Goal: Task Accomplishment & Management: Use online tool/utility

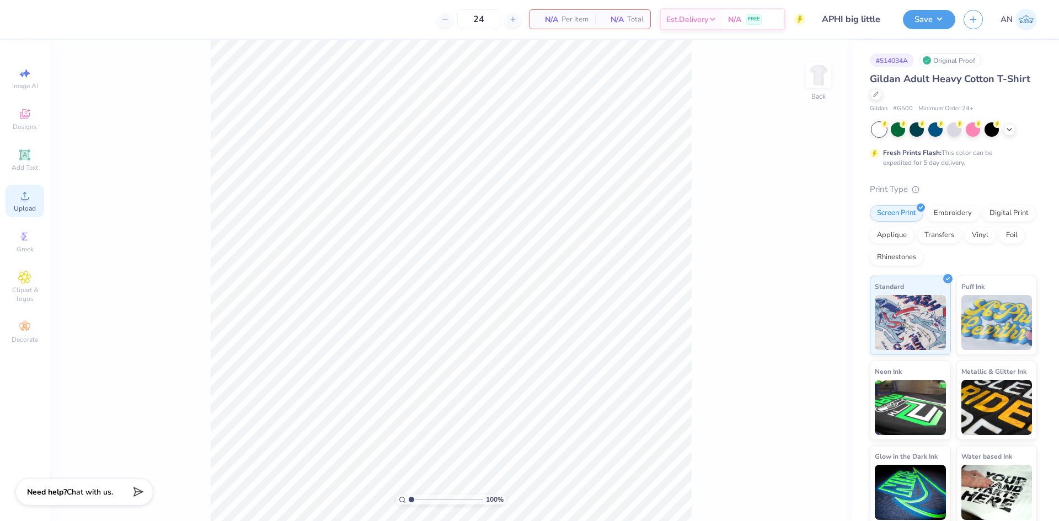
click at [28, 192] on icon at bounding box center [24, 195] width 13 height 13
click at [822, 83] on img at bounding box center [819, 75] width 44 height 44
click at [28, 203] on div "Upload" at bounding box center [25, 201] width 39 height 33
type input "11.61"
type input "10.33"
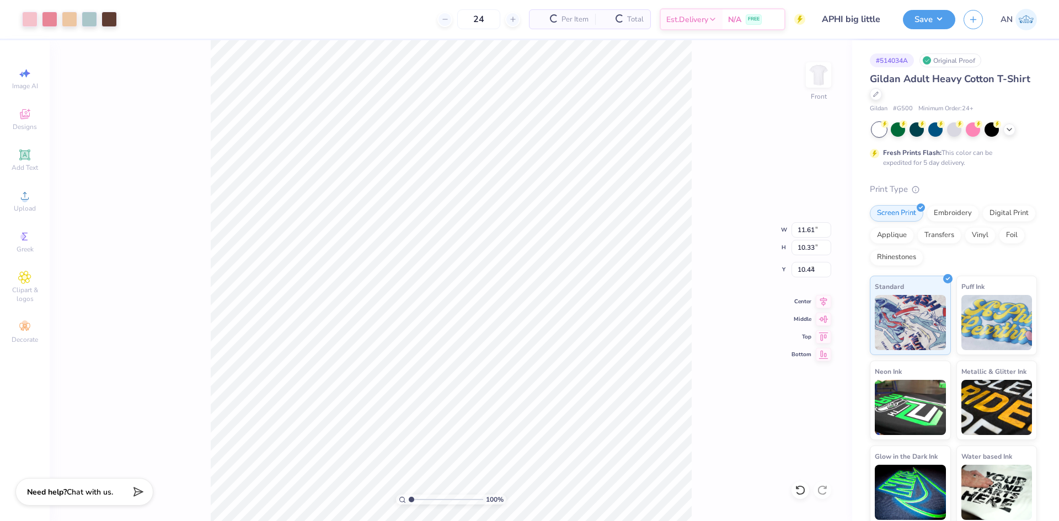
type input "2.74"
click at [817, 73] on img at bounding box center [819, 75] width 44 height 44
click at [22, 151] on icon at bounding box center [24, 154] width 13 height 13
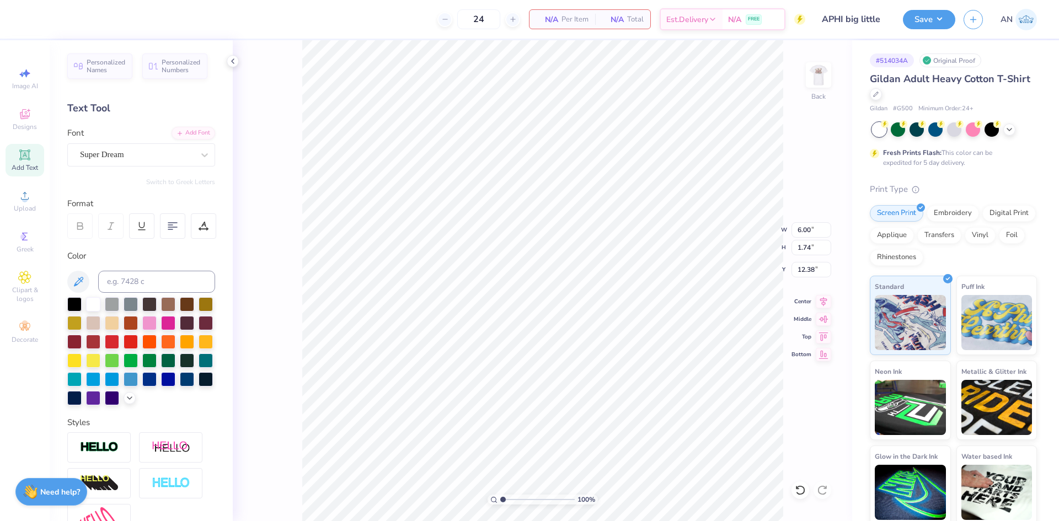
scroll to position [9, 3]
type textarea "Alpha Phi"
click at [195, 162] on div at bounding box center [205, 155] width 20 height 20
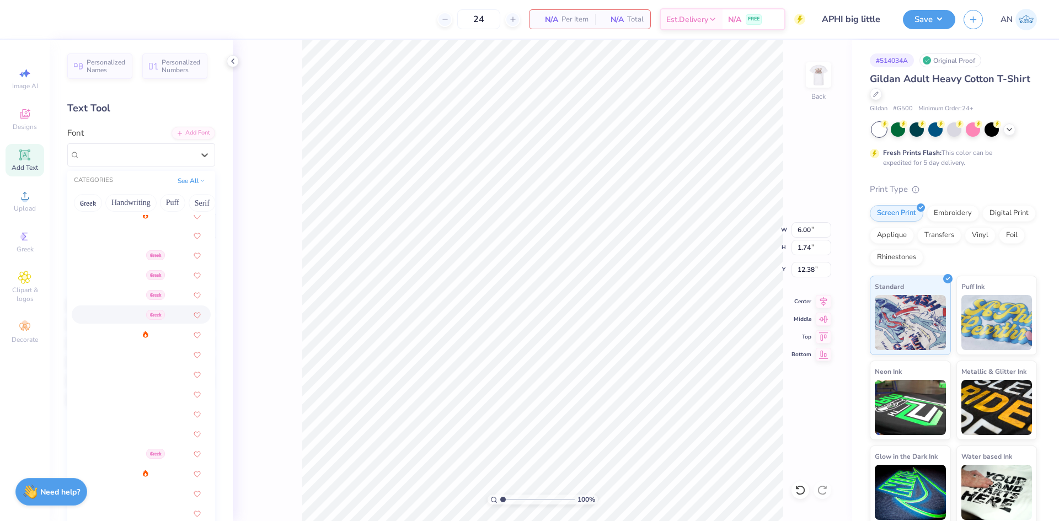
scroll to position [441, 0]
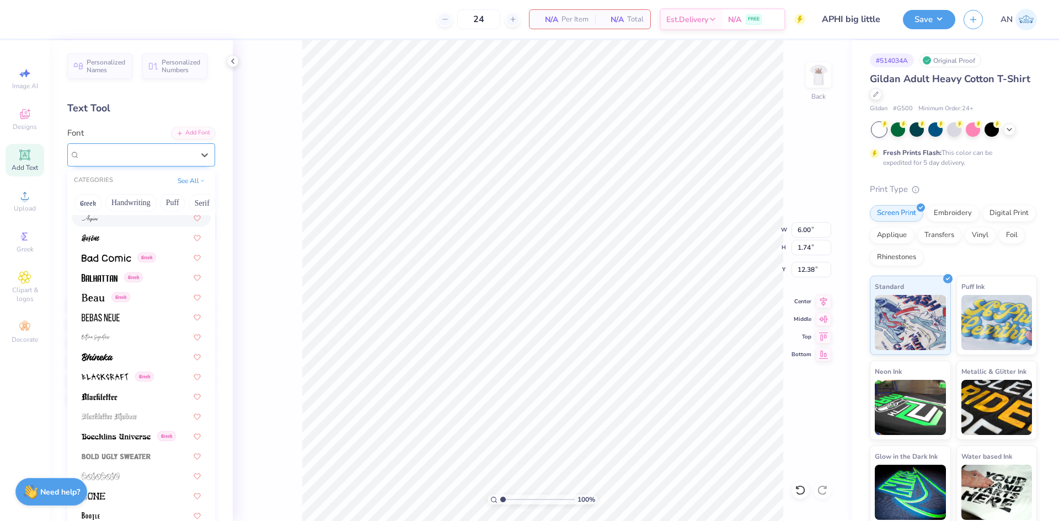
click at [124, 152] on span "Super Dream" at bounding box center [102, 154] width 44 height 13
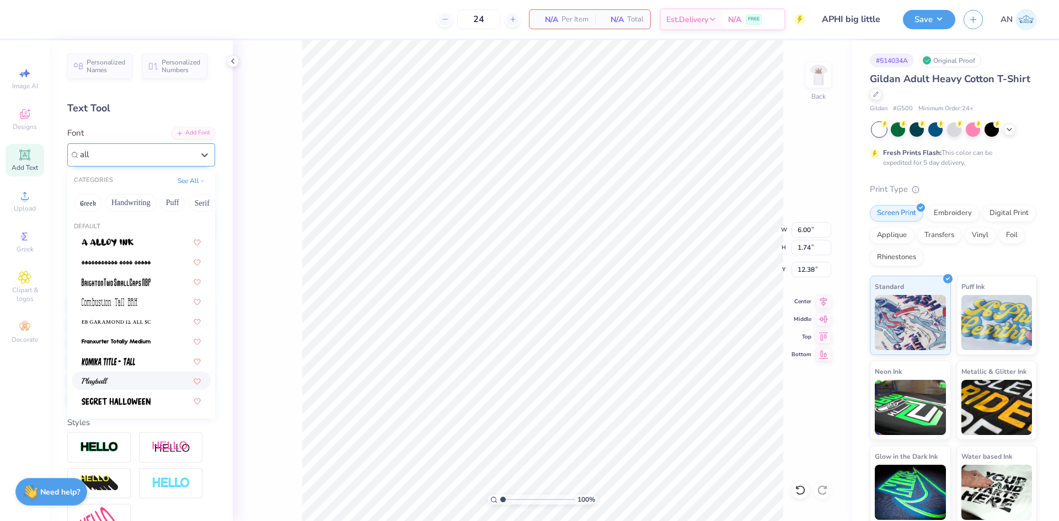
click at [122, 380] on div at bounding box center [141, 381] width 119 height 12
type input "all"
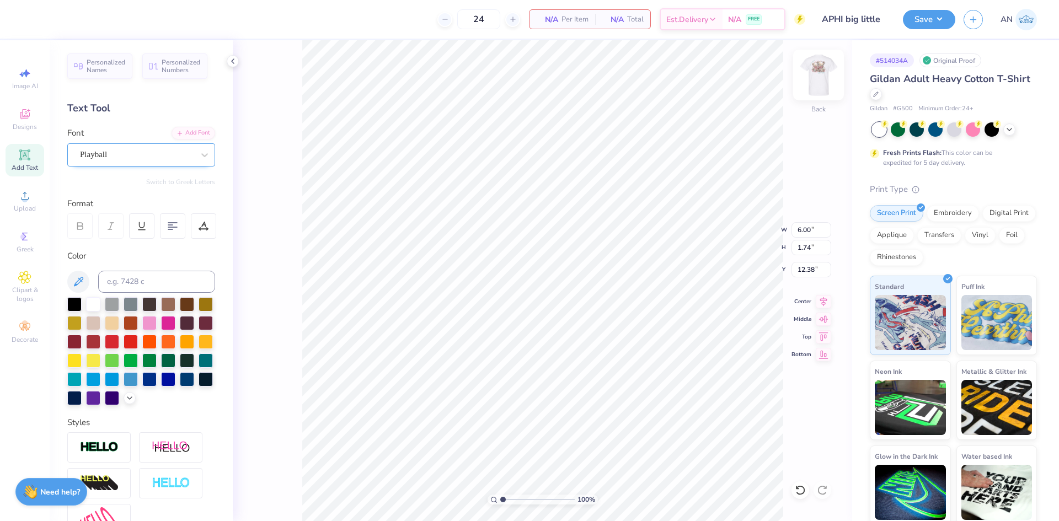
click at [810, 77] on img at bounding box center [819, 75] width 44 height 44
click at [812, 72] on img at bounding box center [819, 75] width 44 height 44
click at [168, 271] on input at bounding box center [156, 282] width 117 height 22
type input "5513c"
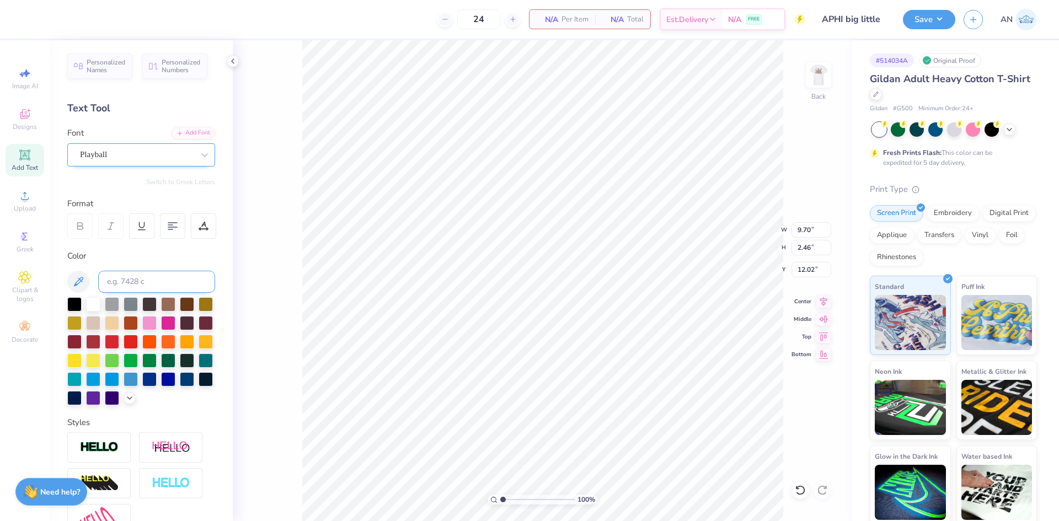
scroll to position [9, 3]
type input "3.00"
click at [26, 194] on icon at bounding box center [25, 196] width 8 height 8
type input "3.41"
type input "3.97"
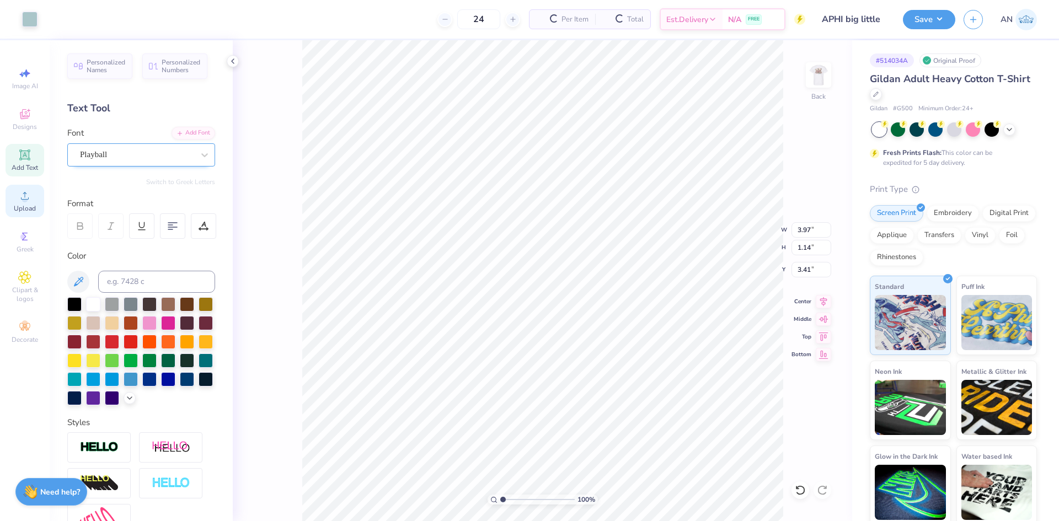
type input "1.14"
click at [191, 132] on div "Add Font" at bounding box center [194, 132] width 44 height 13
click at [33, 164] on span "Add Text" at bounding box center [25, 167] width 26 height 9
type textarea "I Love You So Big!"
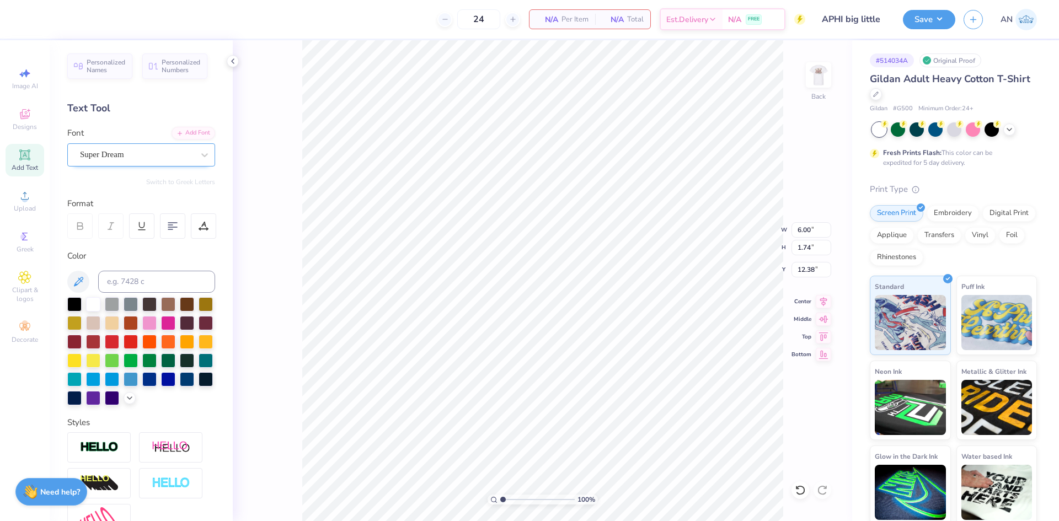
click at [136, 147] on div at bounding box center [137, 154] width 114 height 15
click at [132, 238] on span "Alkaline Test Heavy" at bounding box center [115, 242] width 66 height 12
type input "alka"
type input "4.49"
type input "0.69"
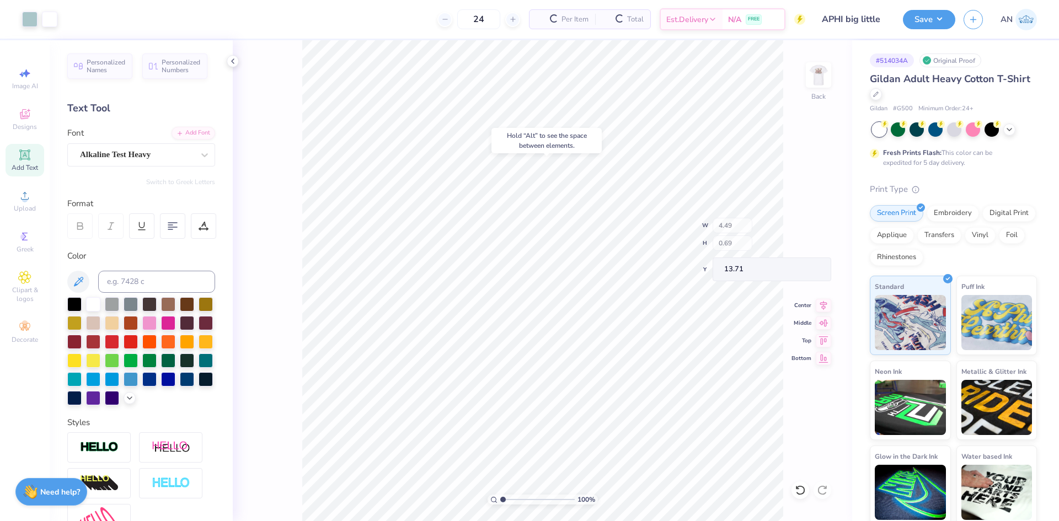
type input "4.55"
type input "2.01445811466782"
type input "2.54"
click at [139, 280] on input at bounding box center [156, 282] width 117 height 22
type input "5513"
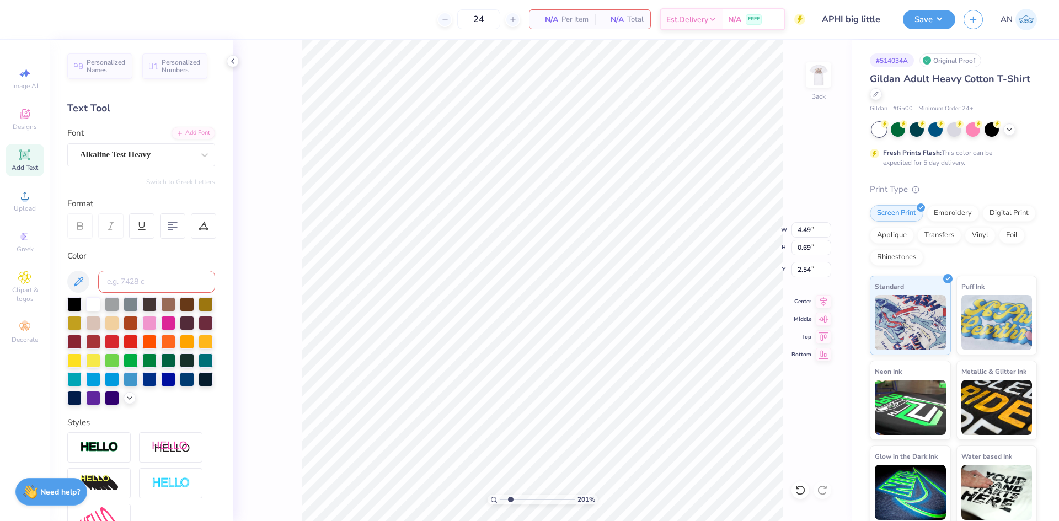
type input "x"
type input "2.01445811466782"
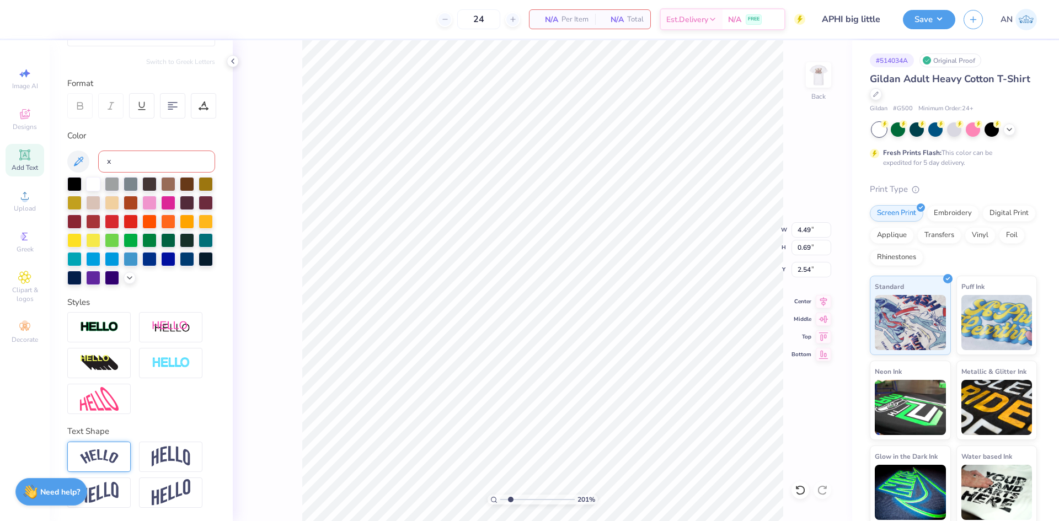
type input "x"
click at [120, 453] on div at bounding box center [98, 457] width 63 height 30
type input "2.01445811466782"
type input "5.03"
type input "1.25"
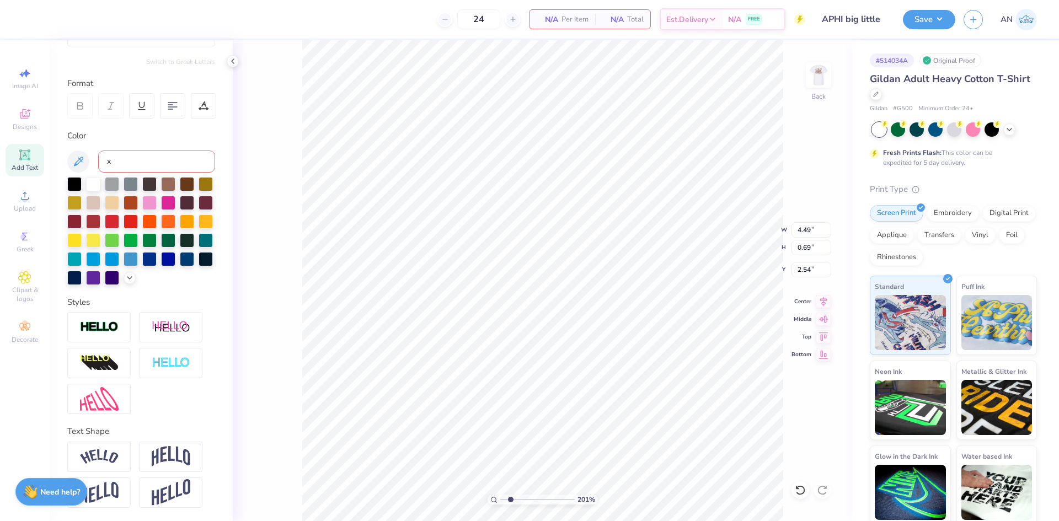
type input "2.26"
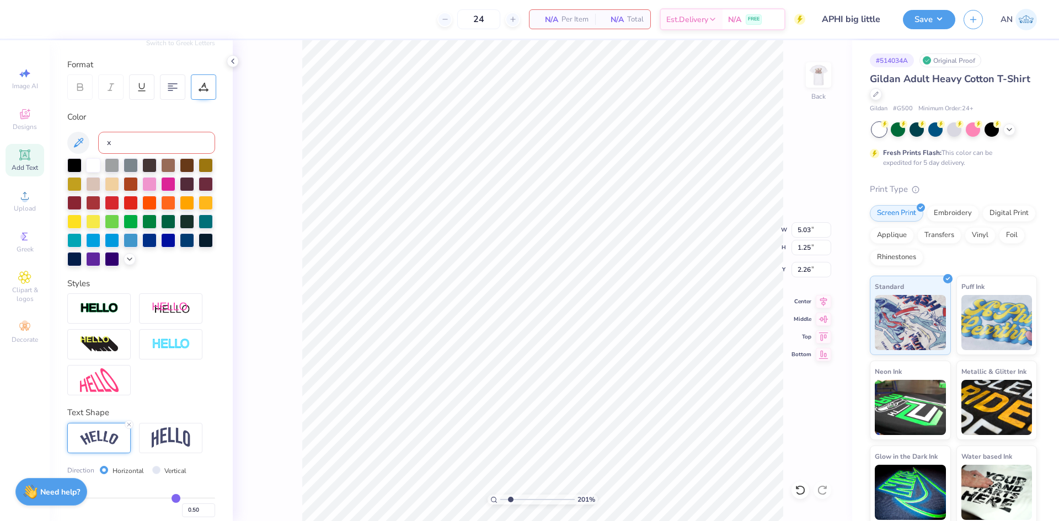
click at [205, 90] on icon at bounding box center [203, 90] width 8 height 0
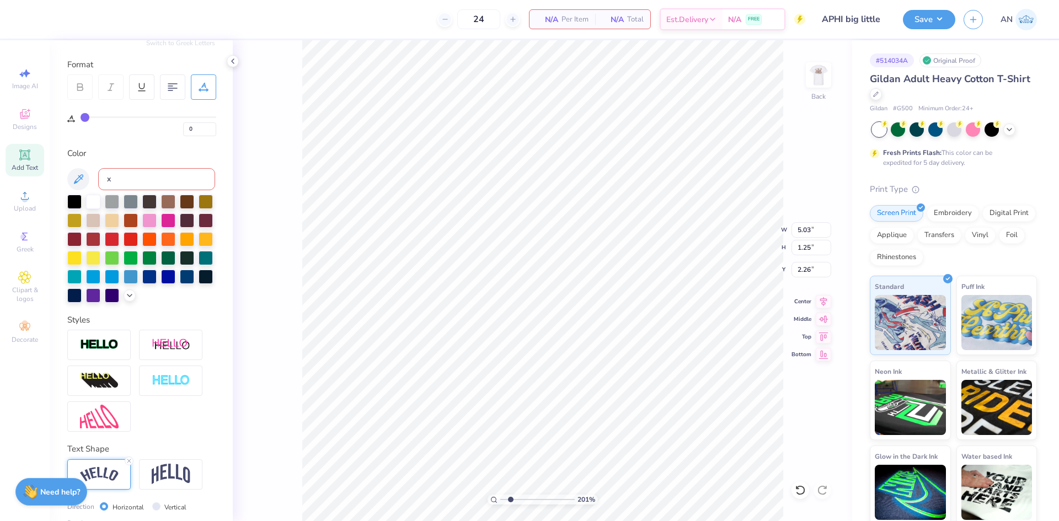
type input "2"
type input "3"
type input "4"
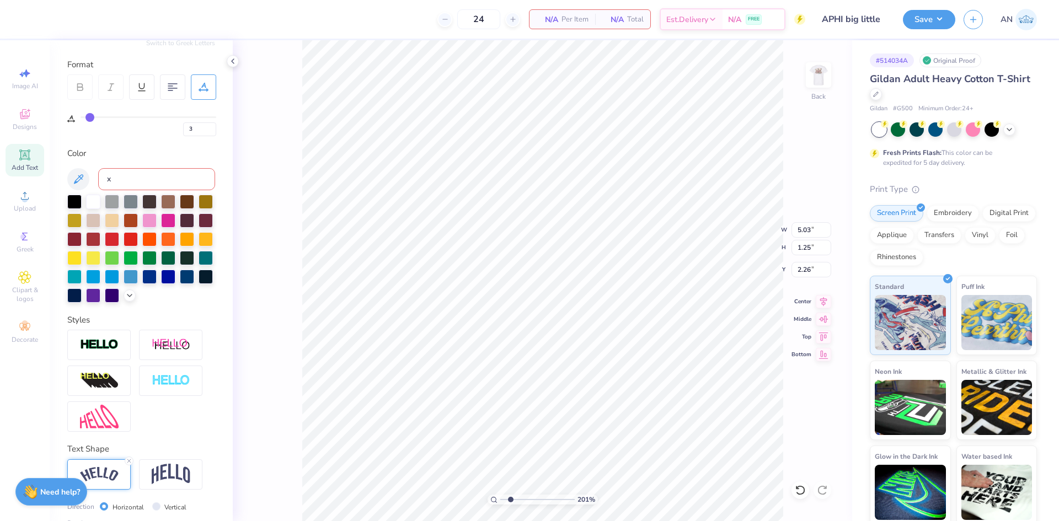
type input "4"
type input "5"
type input "6"
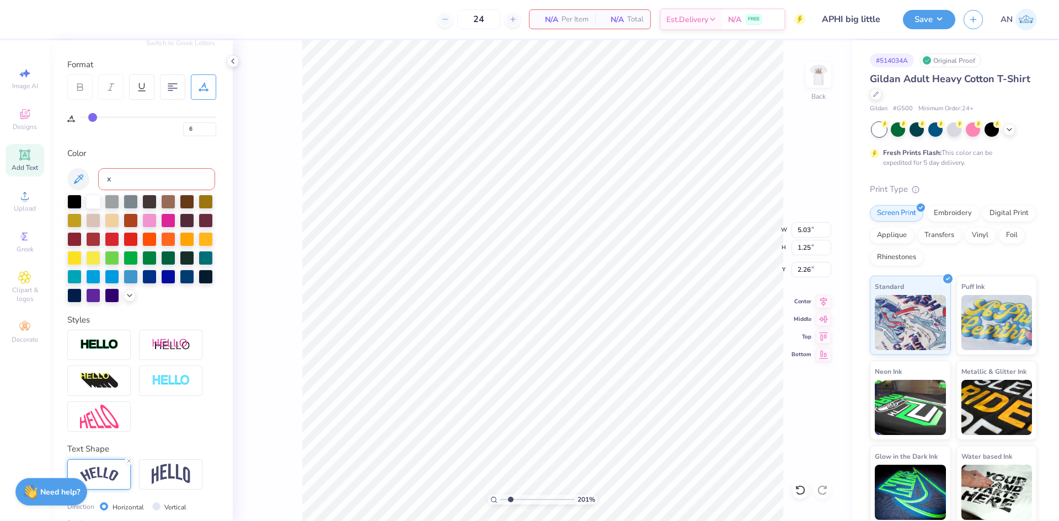
type input "7"
type input "8"
type input "9"
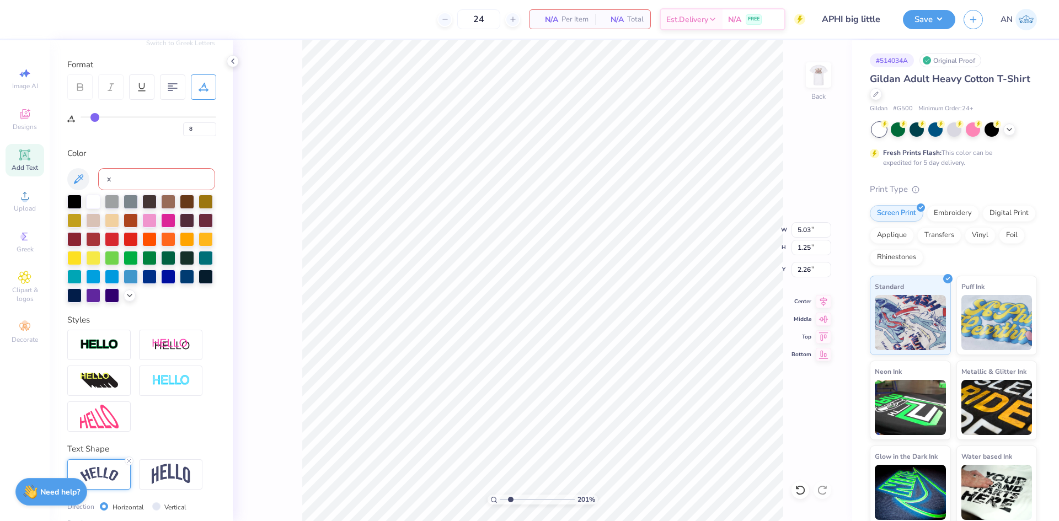
type input "9"
type input "10"
type input "11"
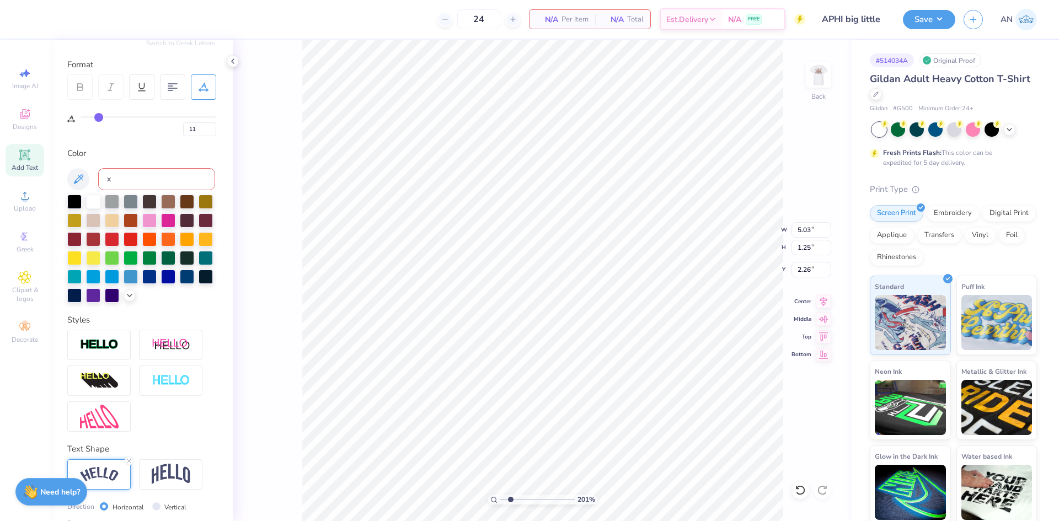
type input "12"
type input "13"
type input "14"
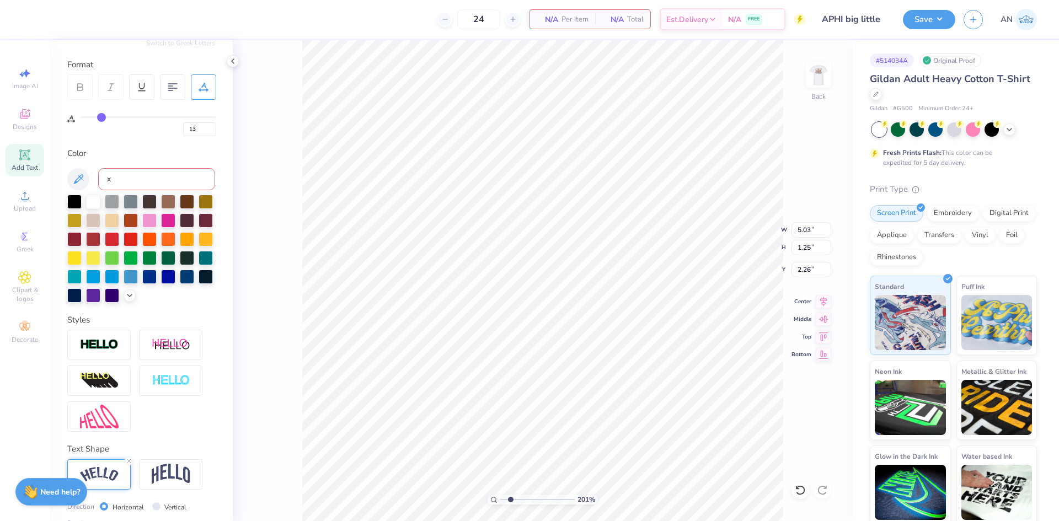
type input "14"
type input "15"
type input "16"
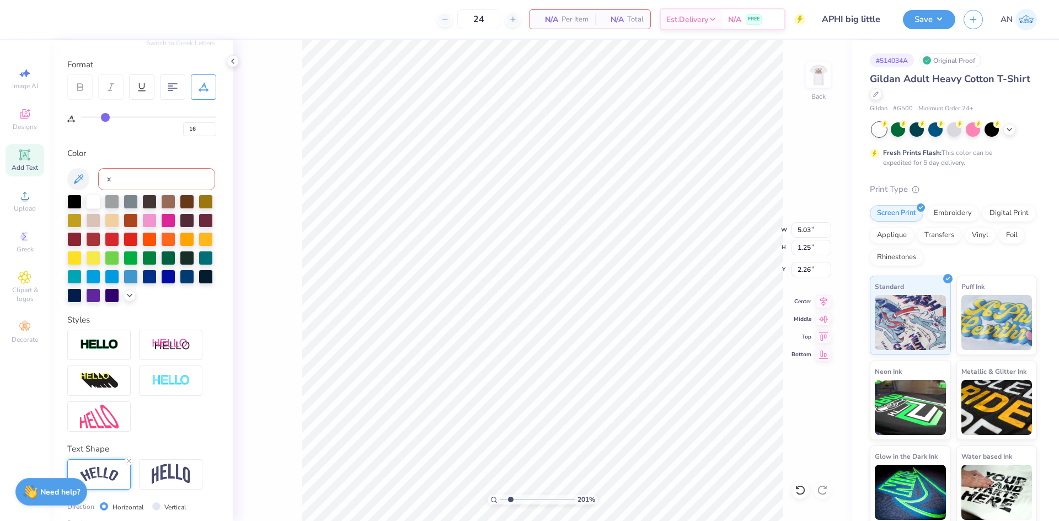
type input "17"
type input "18"
type input "19"
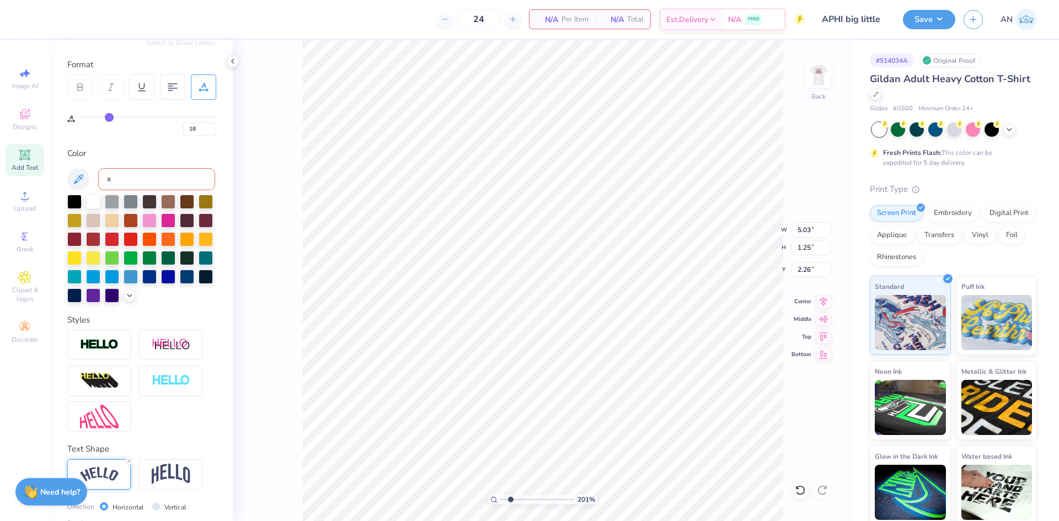
type input "19"
type input "20"
type input "21"
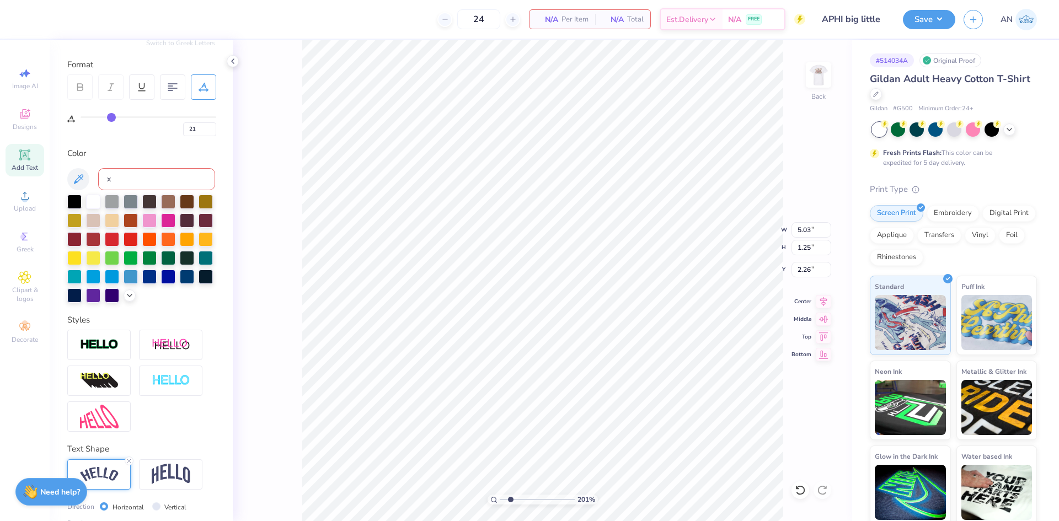
drag, startPoint x: 86, startPoint y: 118, endPoint x: 111, endPoint y: 116, distance: 25.4
type input "21"
click at [111, 116] on input "range" at bounding box center [149, 117] width 136 height 2
type input "2.01445811466782"
type input "7.46"
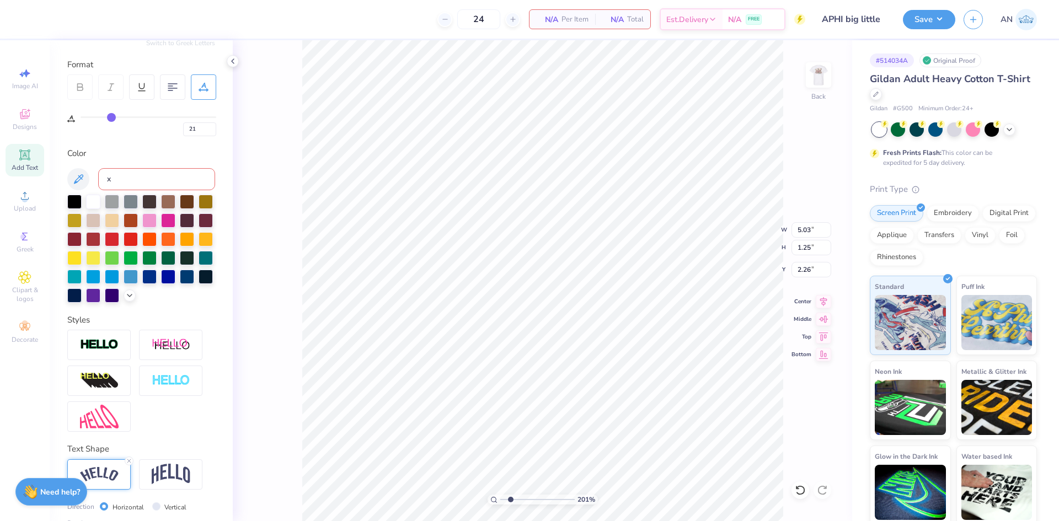
type input "1.59"
type input "2.09"
type input "17"
type input "16"
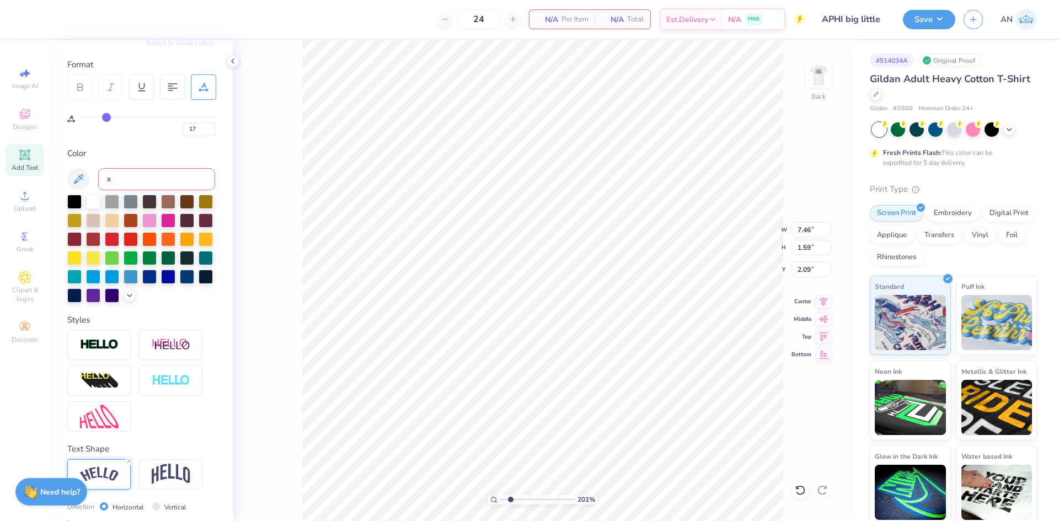
type input "16"
type input "15"
type input "14"
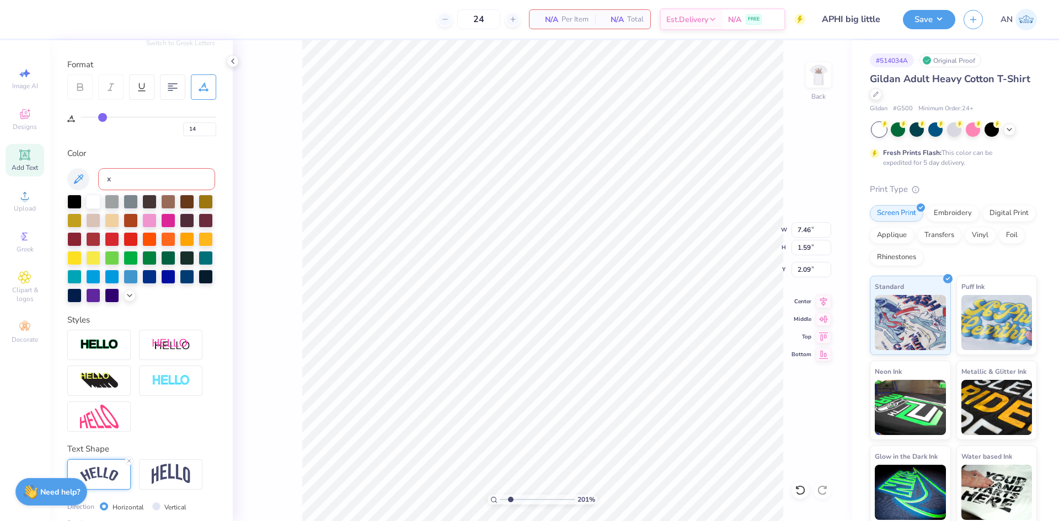
type input "13"
type input "12"
type input "11"
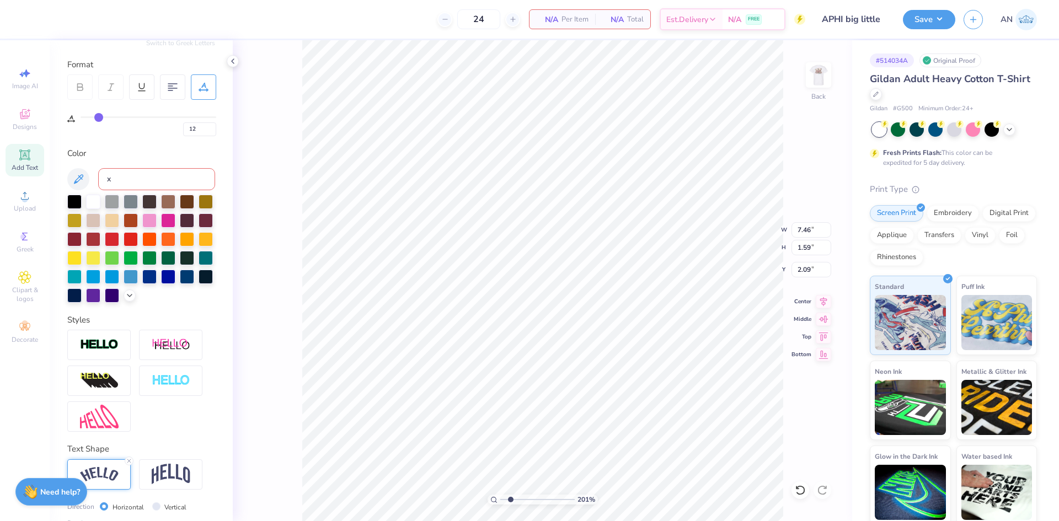
type input "11"
type input "10"
type input "9"
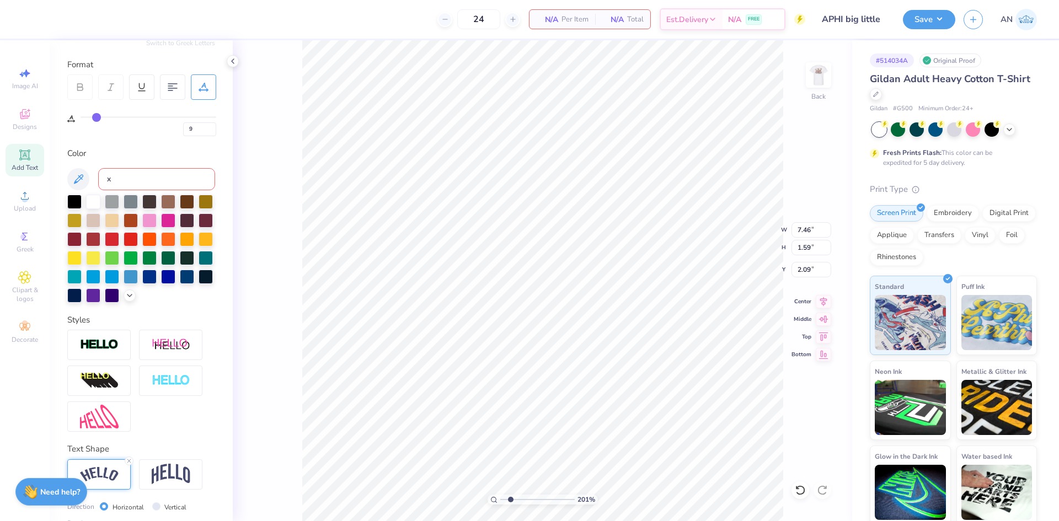
type input "8"
type input "7"
type input "6"
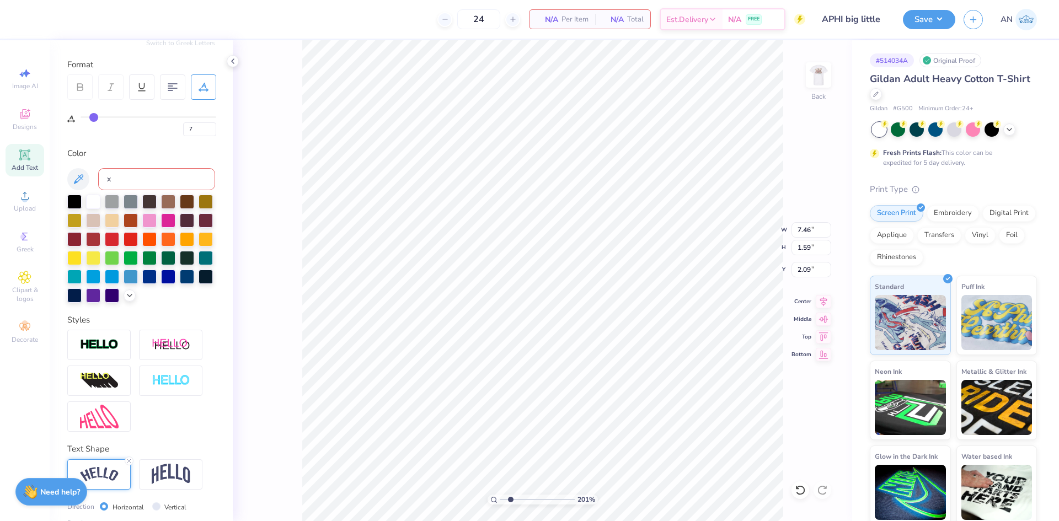
type input "6"
type input "5"
type input "4"
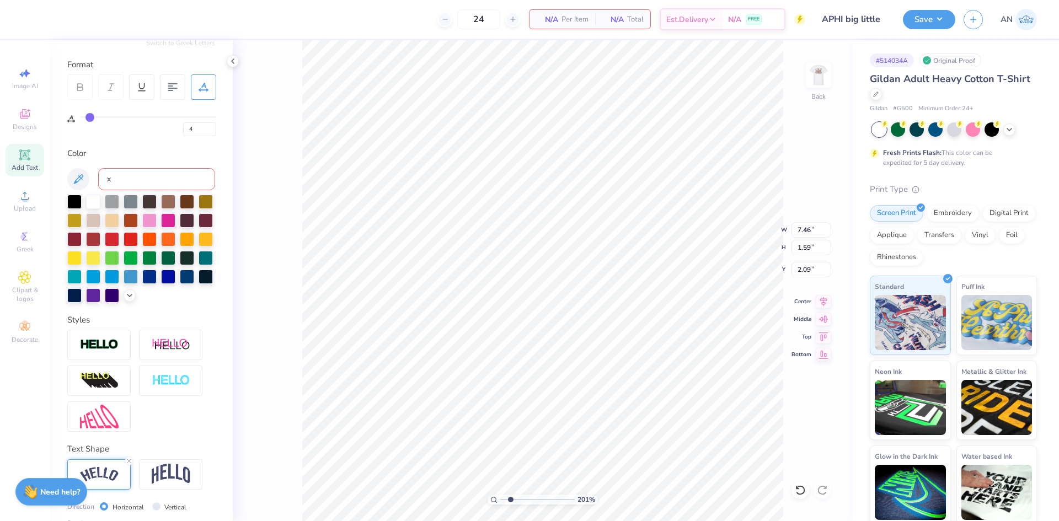
type input "3"
type input "2"
type input "1"
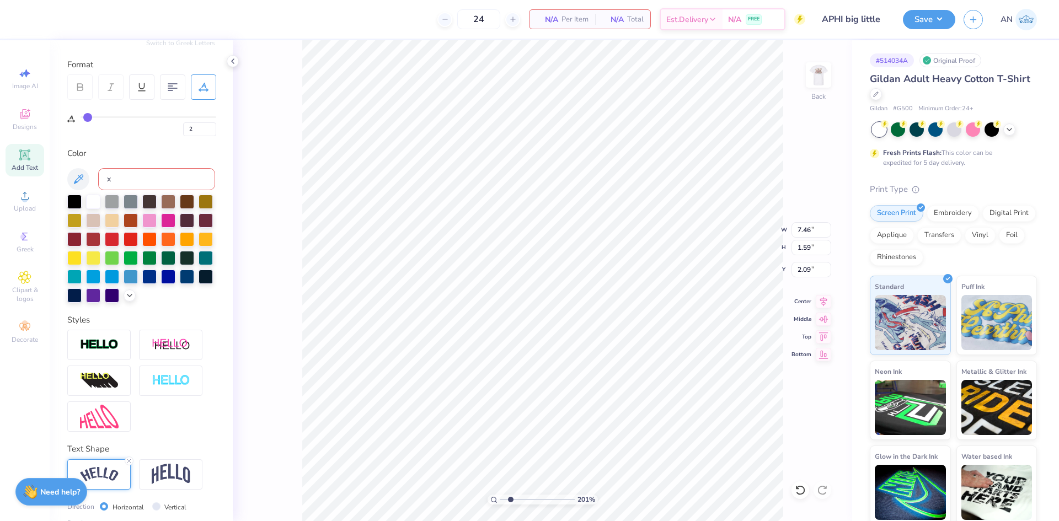
type input "1"
type input "0"
drag, startPoint x: 108, startPoint y: 119, endPoint x: 118, endPoint y: 144, distance: 27.3
type input "0"
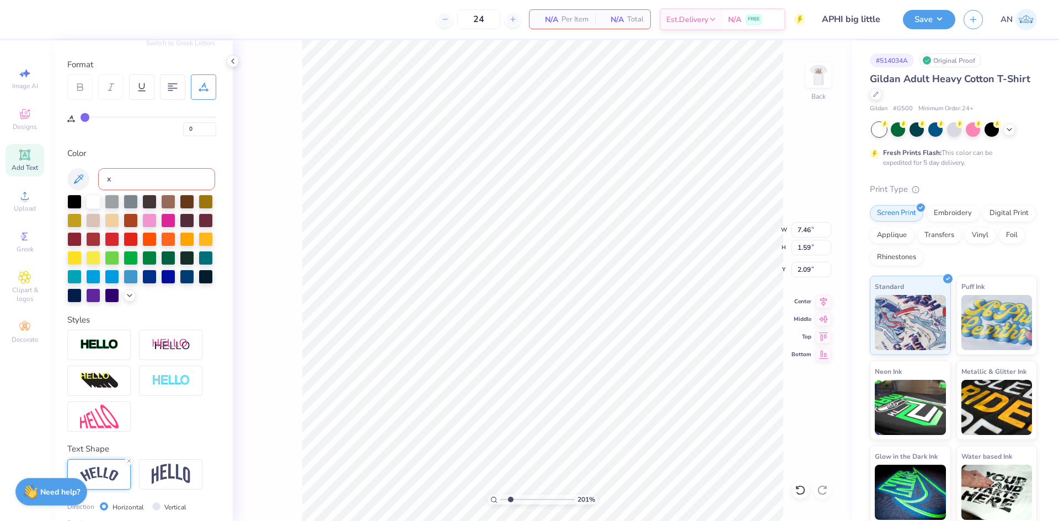
click at [81, 118] on input "range" at bounding box center [149, 117] width 136 height 2
type input "2.01445811466782"
type input "5.03"
type input "1.25"
type input "2.26"
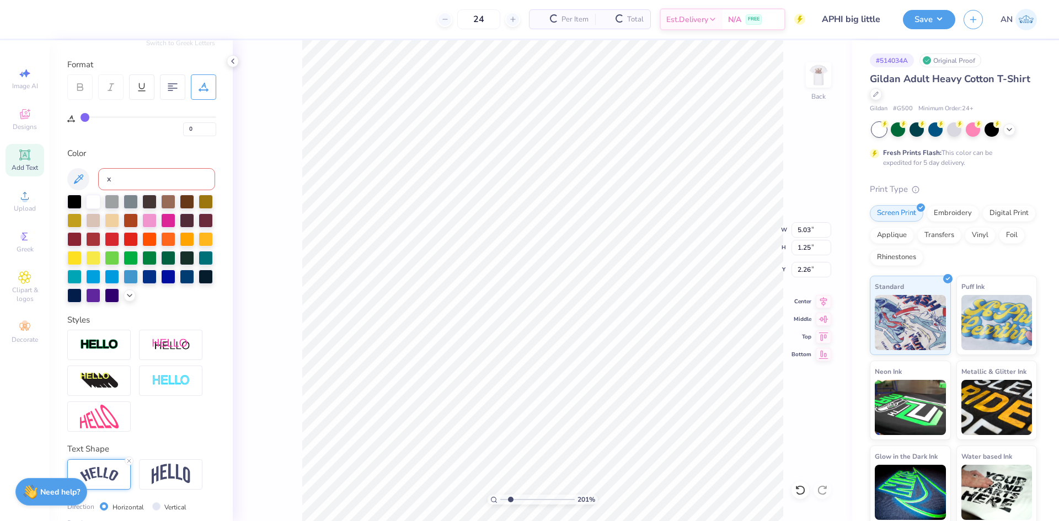
type input "2.01445811466782"
type input "5.46"
type input "2.01445811466782"
type textarea "I Love You So Big"
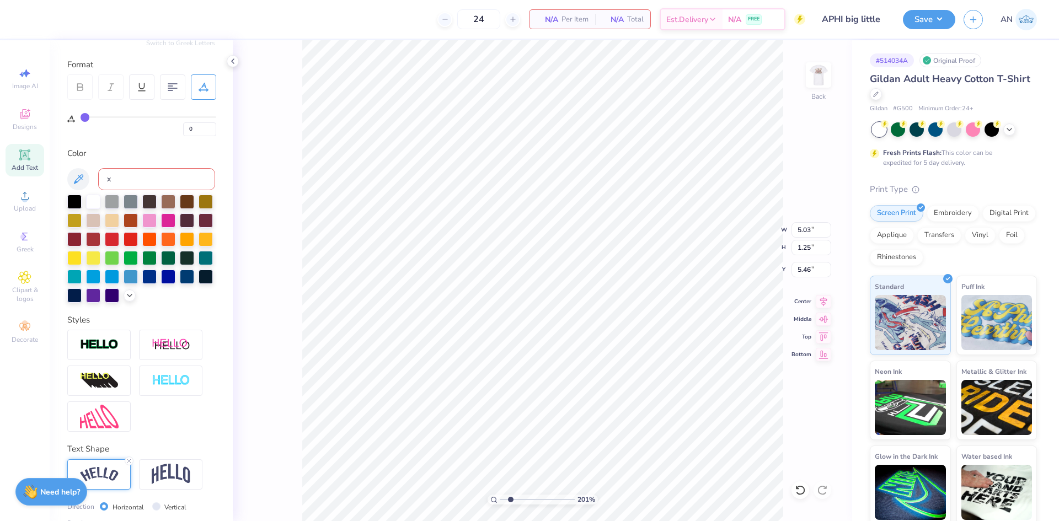
type input "2.01445811466782"
type textarea "I Love You So Big"
type input "2.01445811466782"
type textarea "I Love You So Big"
type input "2.01445811466782"
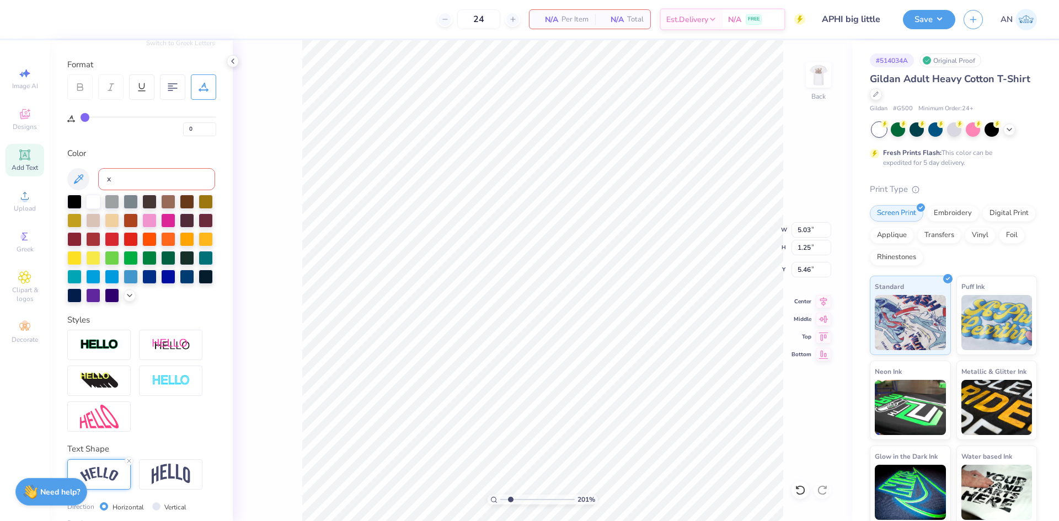
type textarea "I Love You So Big"
type input "2.01445811466782"
type textarea "I Love You So Big 1"
type input "2.01445811466782"
type textarea "I Love You So Big 11"
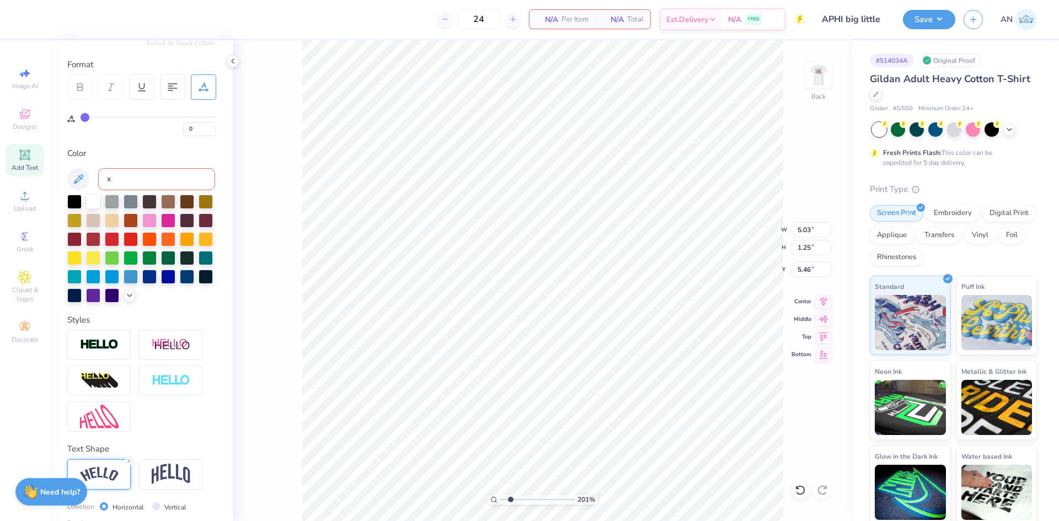
scroll to position [9, 6]
type input "2.01445811466782"
type textarea "I Love You So Big 1"
type input "2.01445811466782"
type textarea "I Love You So Big"
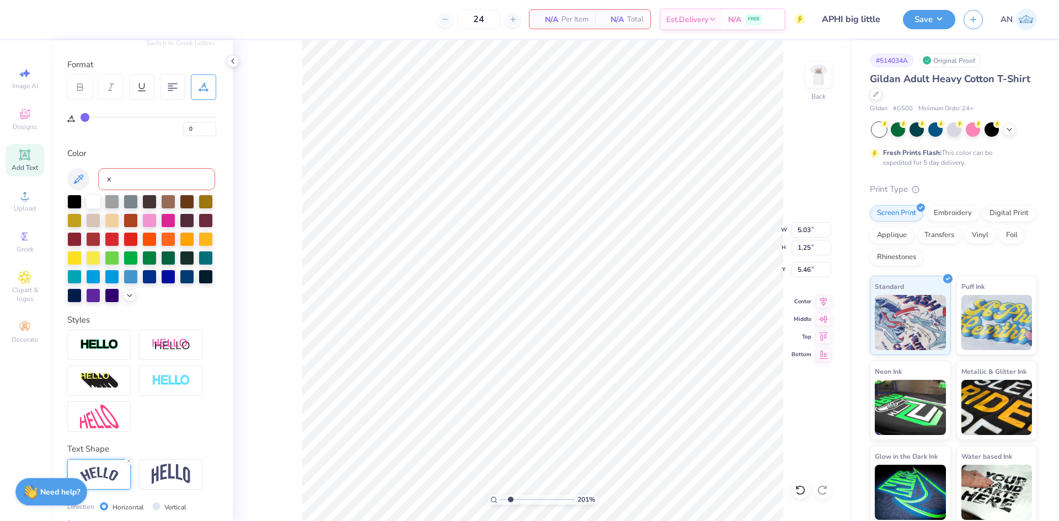
scroll to position [9, 5]
type input "2.01445811466782"
type textarea "I Love You So Big"
click at [139, 183] on input "x" at bounding box center [156, 179] width 117 height 22
click at [128, 465] on icon at bounding box center [129, 461] width 7 height 7
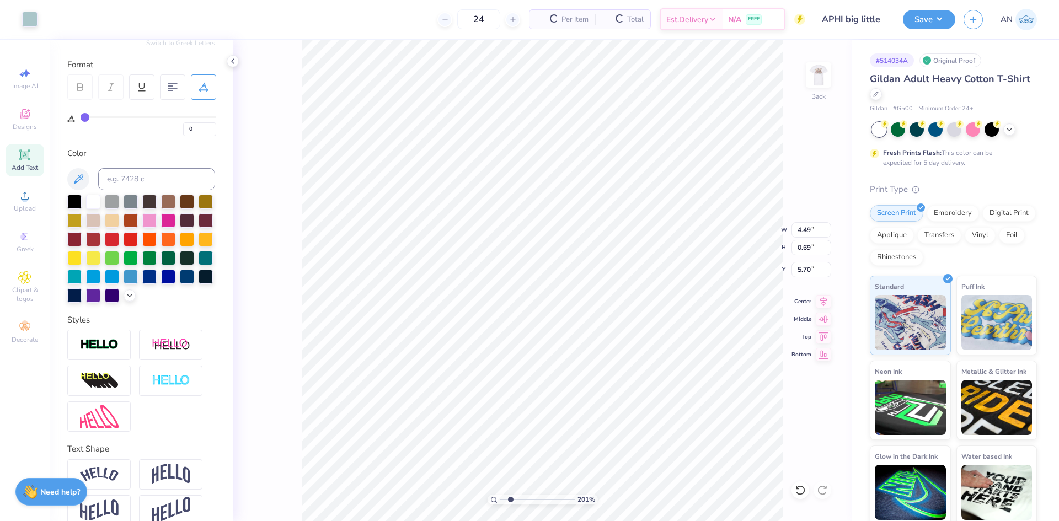
type input "2.01445811466782"
type input "5.70"
type input "2.01445811466782"
type input "3.21"
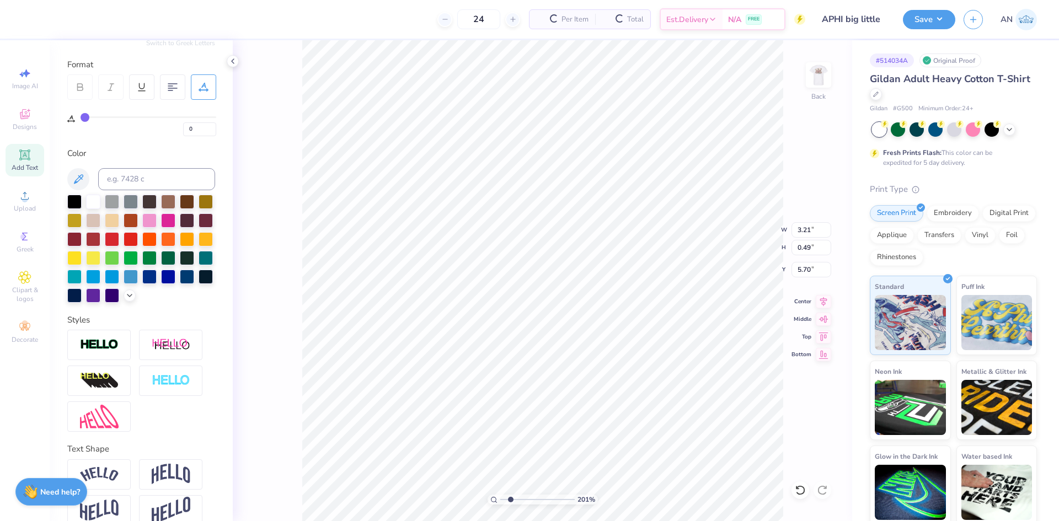
type input "0.49"
type input "2.01445811466782"
type input "2.75"
click at [825, 304] on icon at bounding box center [823, 300] width 15 height 13
click at [822, 302] on icon at bounding box center [824, 299] width 7 height 9
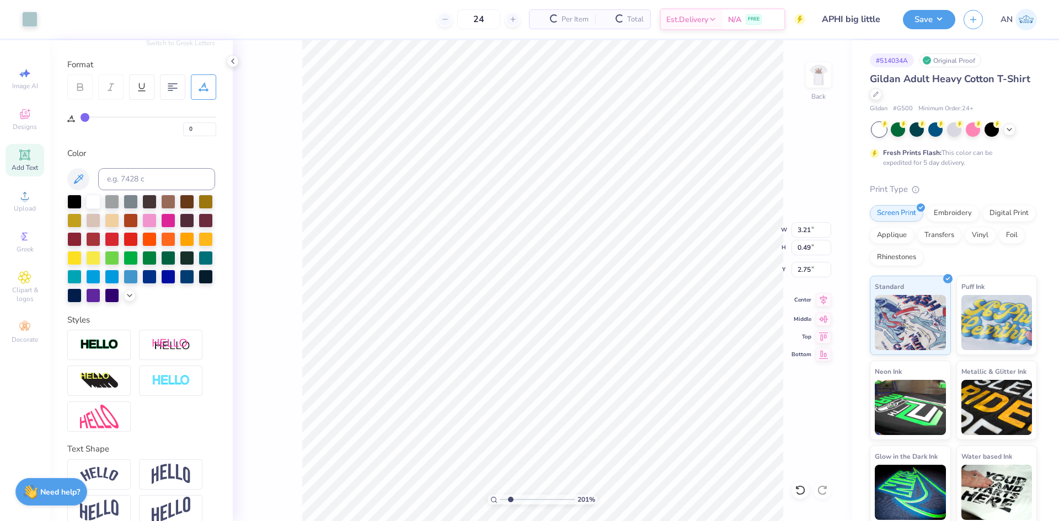
type input "2.01445811466782"
type input "3.21"
type input "0.49"
type input "2.75"
click at [822, 304] on icon at bounding box center [823, 300] width 15 height 13
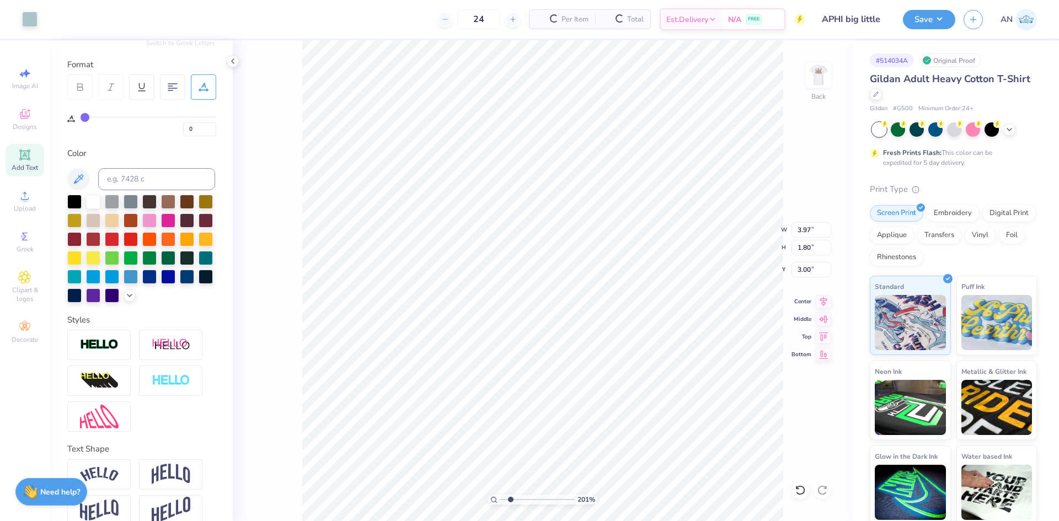
type input "2.01445811466782"
type input "3.00"
type input "2.01445811466782"
type input "4.59"
type input "2.08"
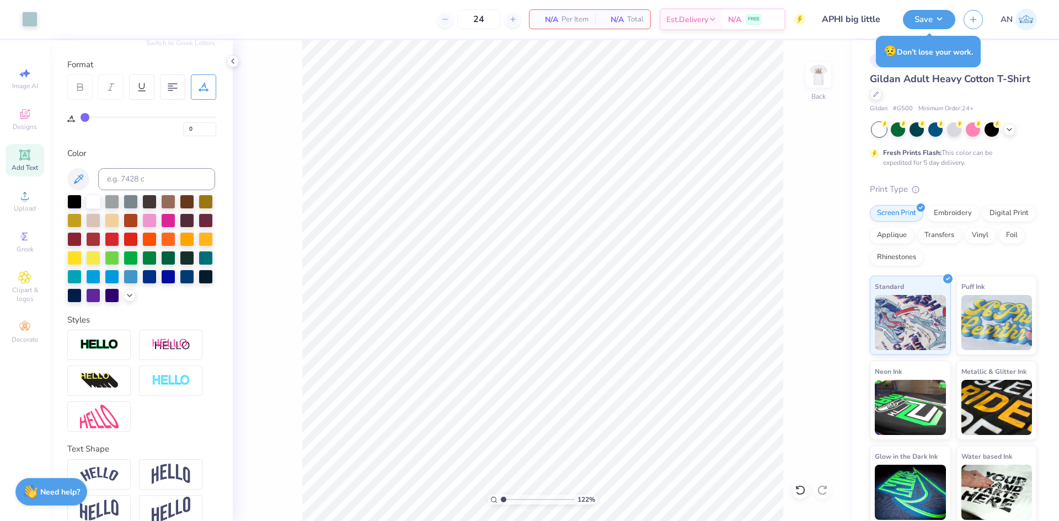
type input "1"
click at [937, 20] on button "Save" at bounding box center [929, 17] width 52 height 19
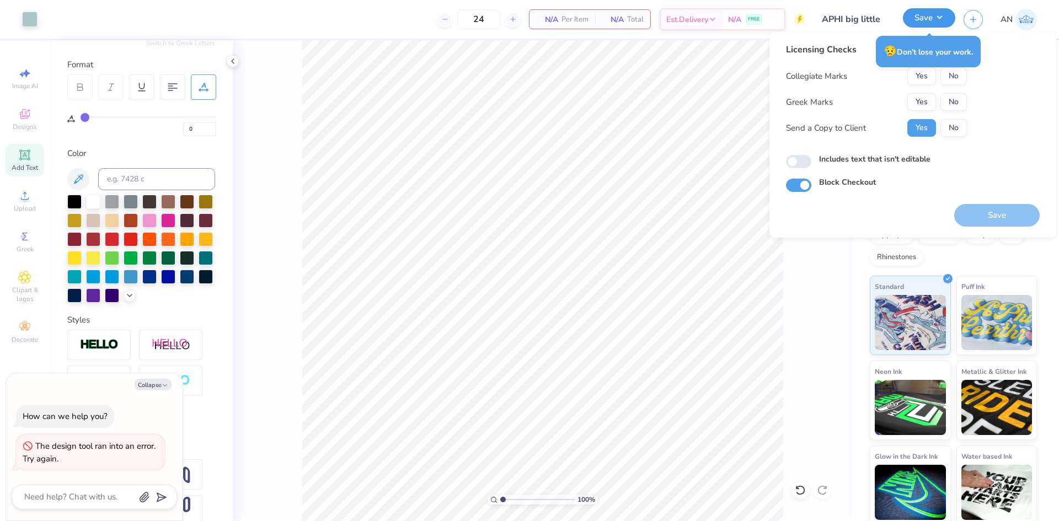
click at [937, 20] on button "Save" at bounding box center [929, 17] width 52 height 19
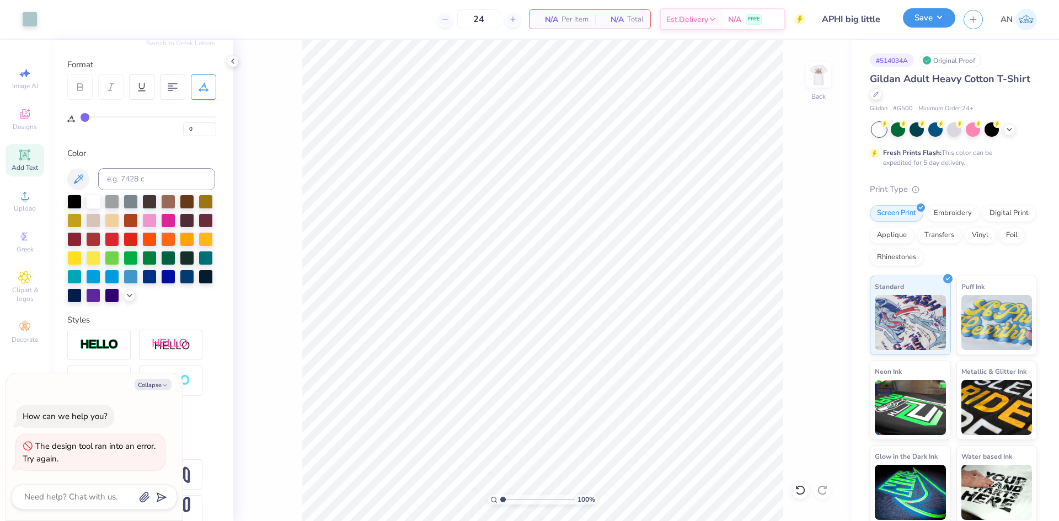
click at [942, 22] on button "Save" at bounding box center [929, 17] width 52 height 19
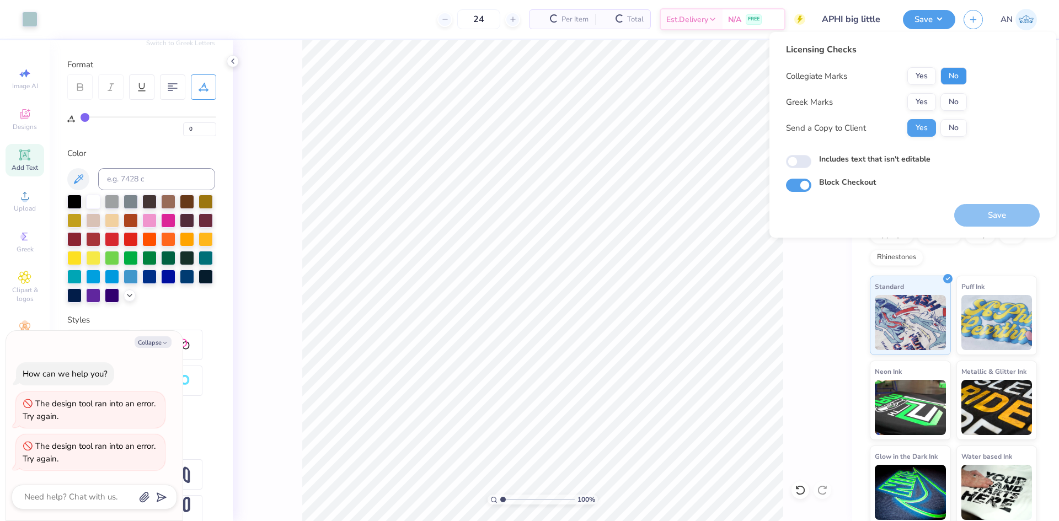
click at [951, 74] on button "No" at bounding box center [954, 76] width 26 height 18
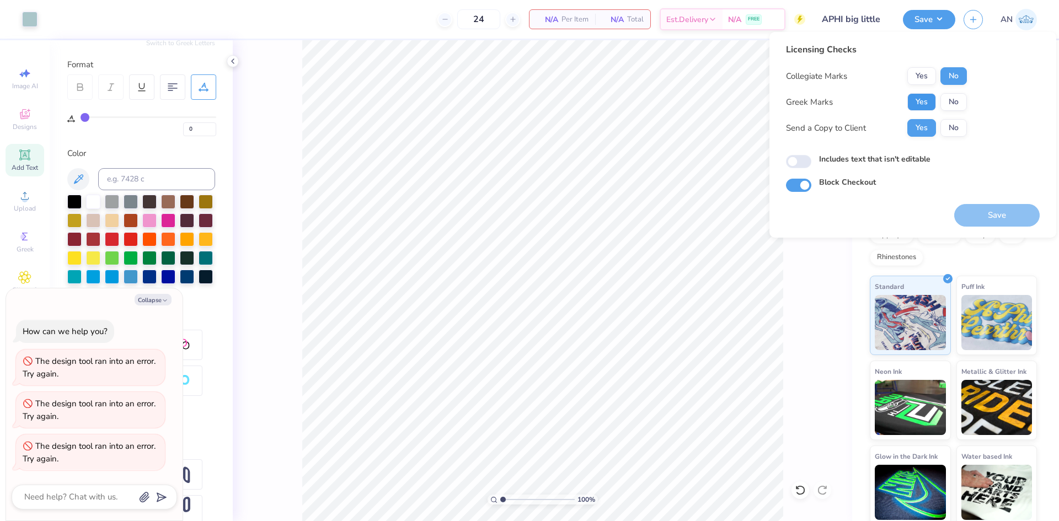
click at [928, 101] on button "Yes" at bounding box center [922, 102] width 29 height 18
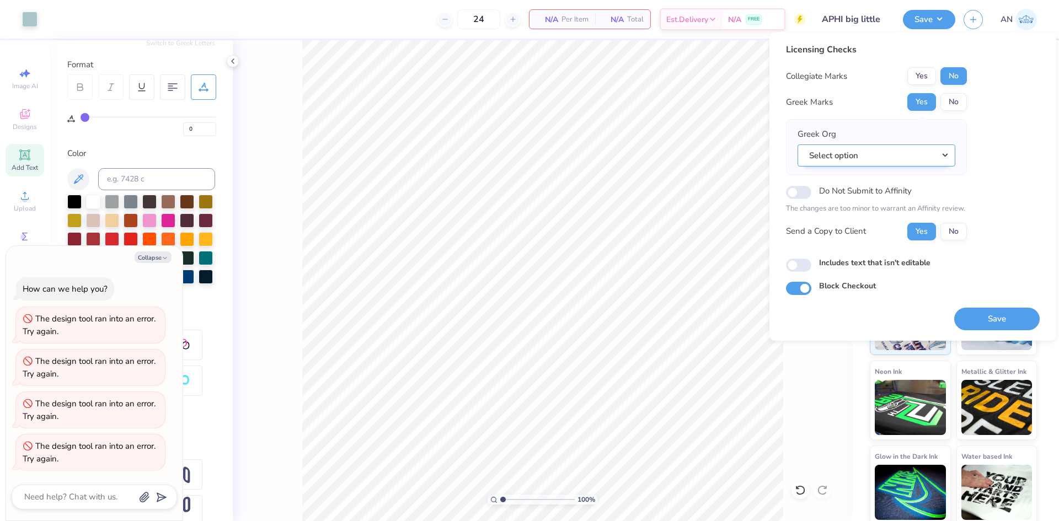
click at [926, 159] on button "Select option" at bounding box center [877, 156] width 158 height 23
click at [947, 153] on button "Select option" at bounding box center [877, 156] width 158 height 23
click at [873, 156] on button "Select option" at bounding box center [877, 156] width 158 height 23
click at [929, 154] on button "Select option" at bounding box center [877, 156] width 158 height 23
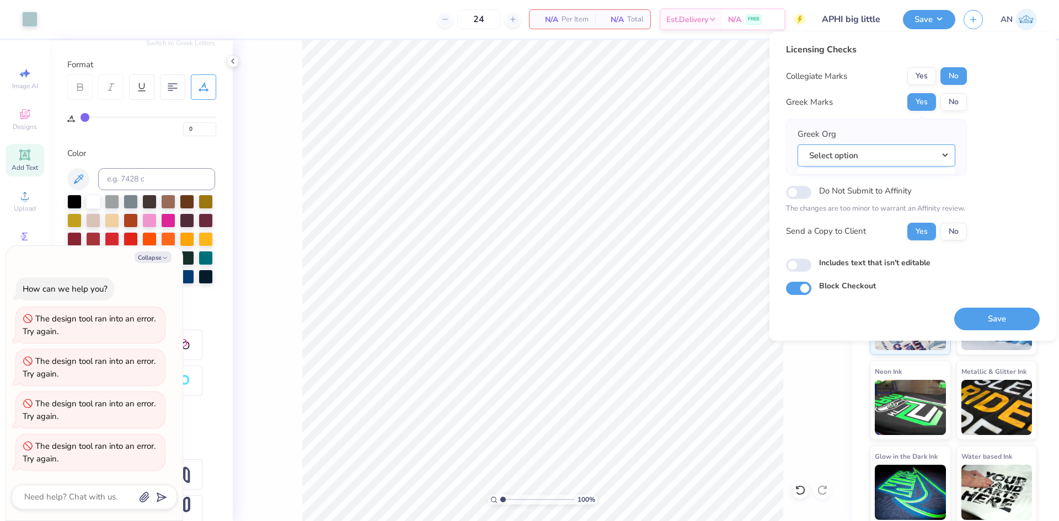
click at [928, 154] on button "Select option" at bounding box center [877, 156] width 158 height 23
click at [902, 164] on button "Select option" at bounding box center [877, 156] width 158 height 23
click at [837, 166] on button "Select option" at bounding box center [877, 156] width 158 height 23
click at [921, 109] on button "Yes" at bounding box center [922, 102] width 29 height 18
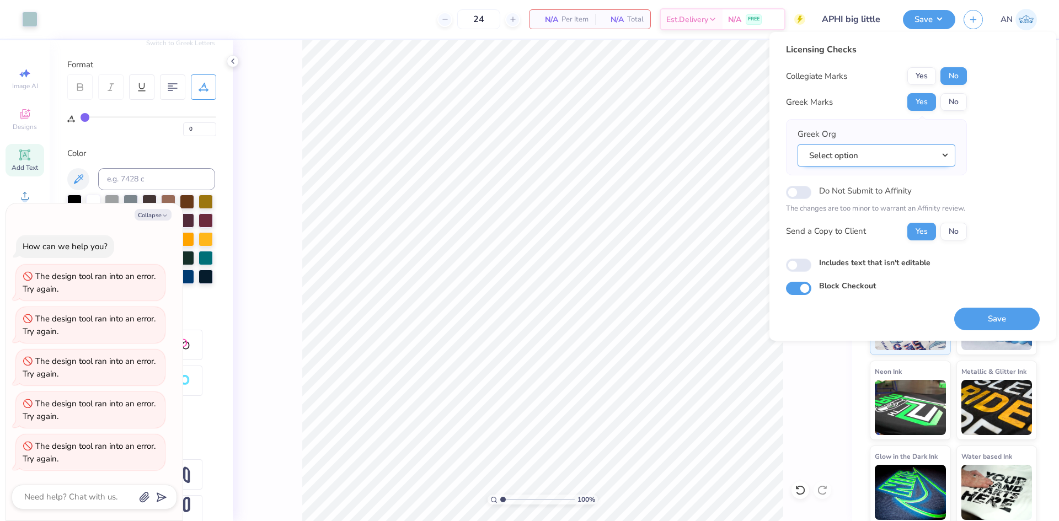
click at [923, 158] on button "Select option" at bounding box center [877, 156] width 158 height 23
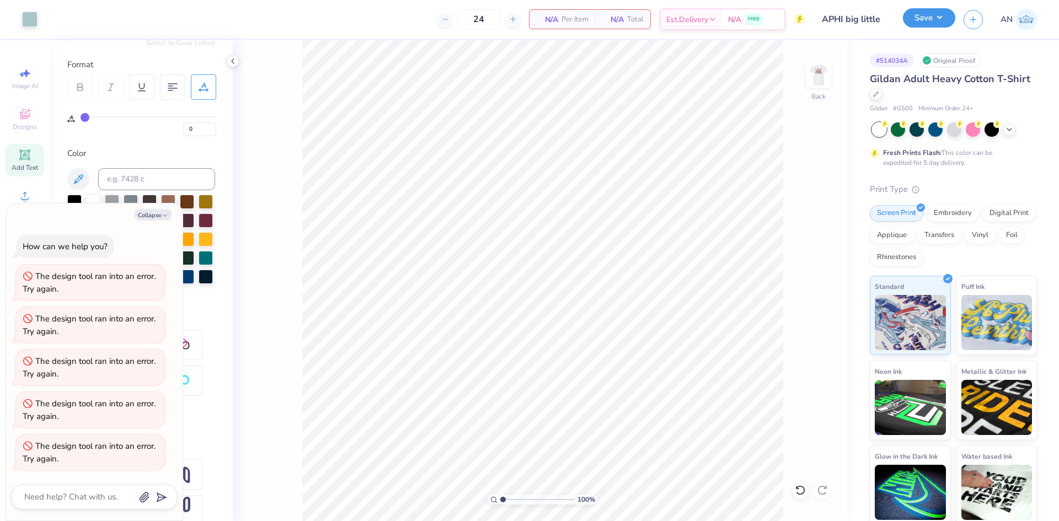
click at [929, 18] on button "Save" at bounding box center [929, 17] width 52 height 19
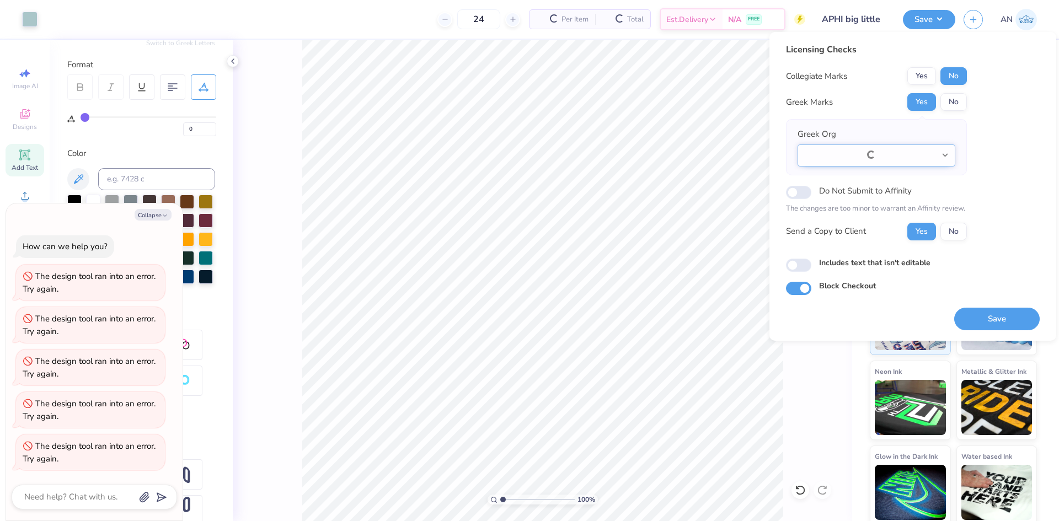
scroll to position [29, 0]
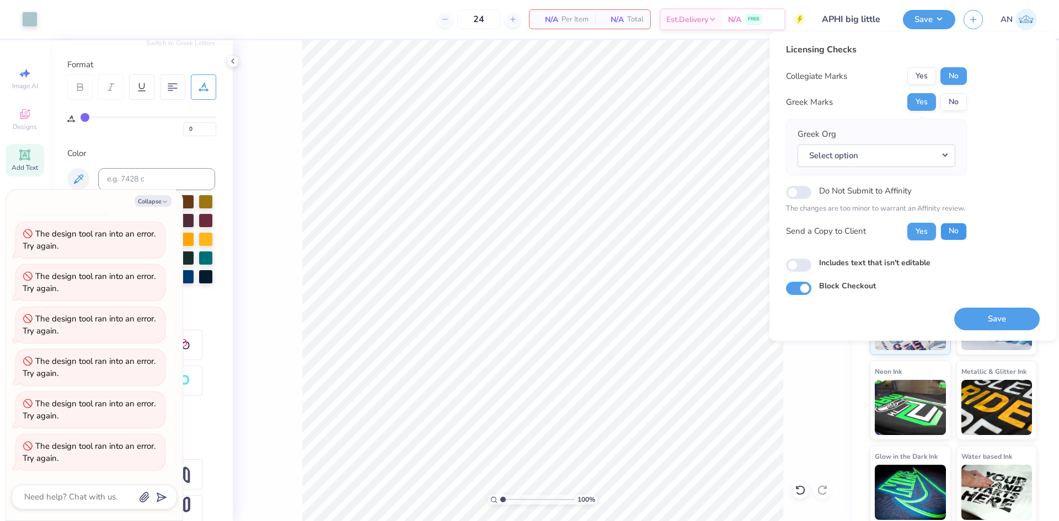
click at [960, 235] on button "No" at bounding box center [954, 232] width 26 height 18
click at [948, 151] on button "Select option" at bounding box center [877, 156] width 158 height 23
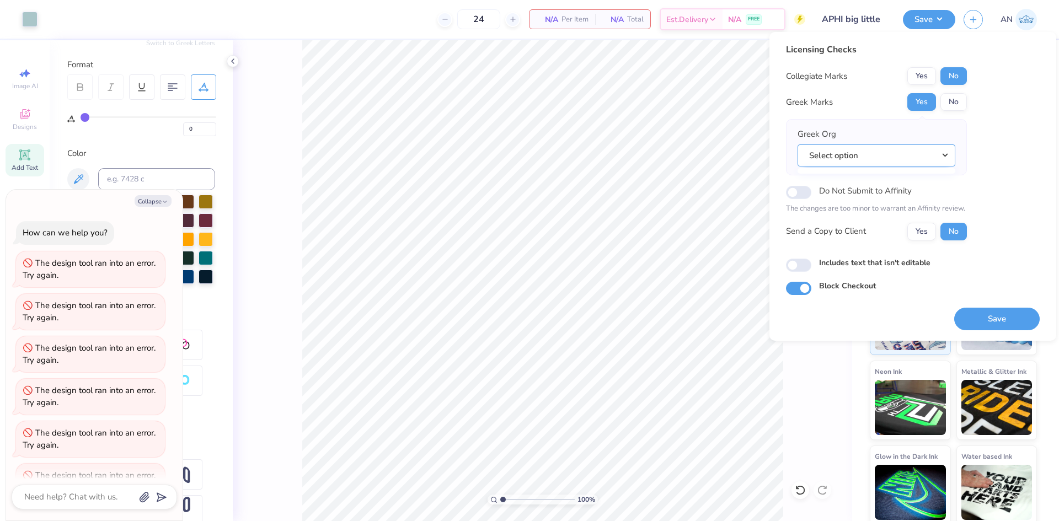
click at [859, 152] on button "Select option" at bounding box center [877, 156] width 158 height 23
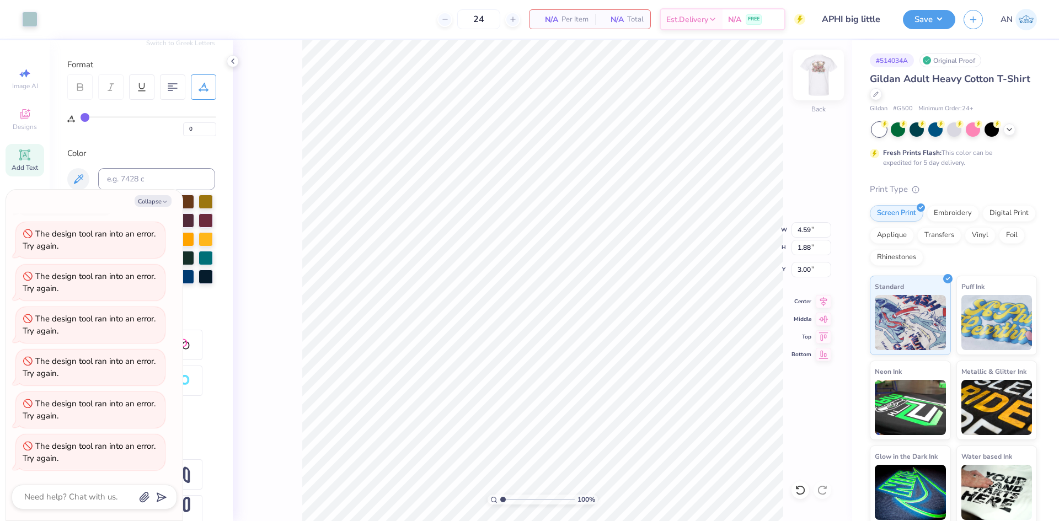
click at [812, 83] on img at bounding box center [819, 75] width 44 height 44
type textarea "x"
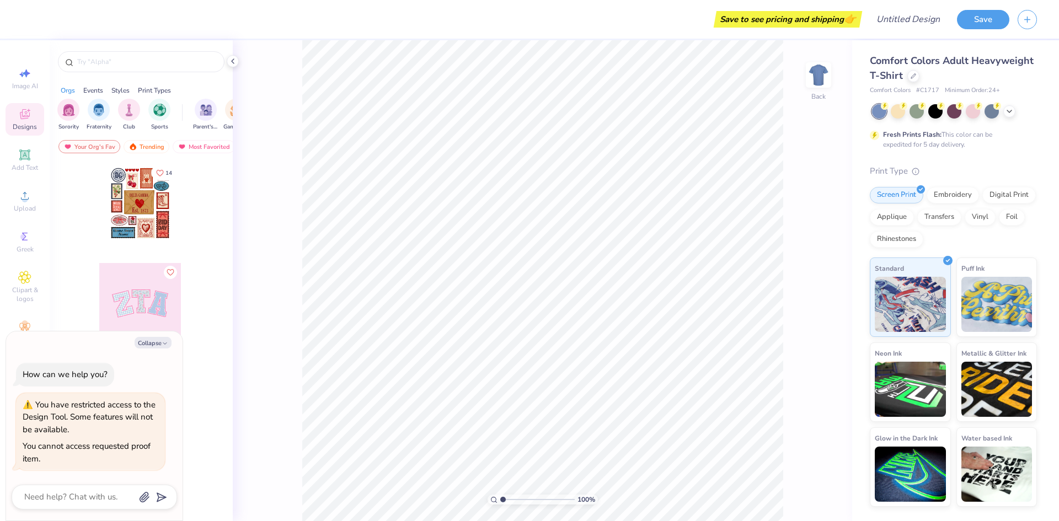
type textarea "x"
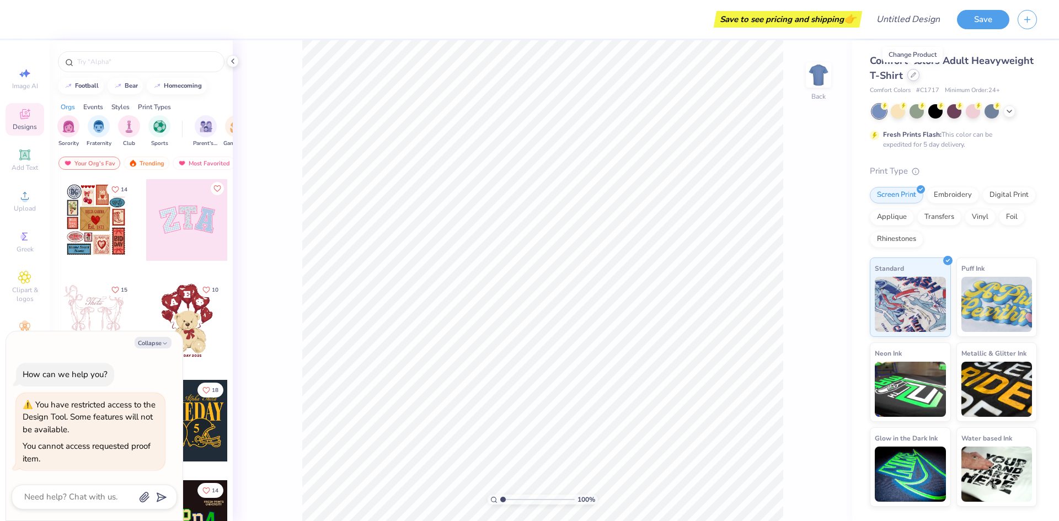
click at [910, 78] on div at bounding box center [914, 75] width 12 height 12
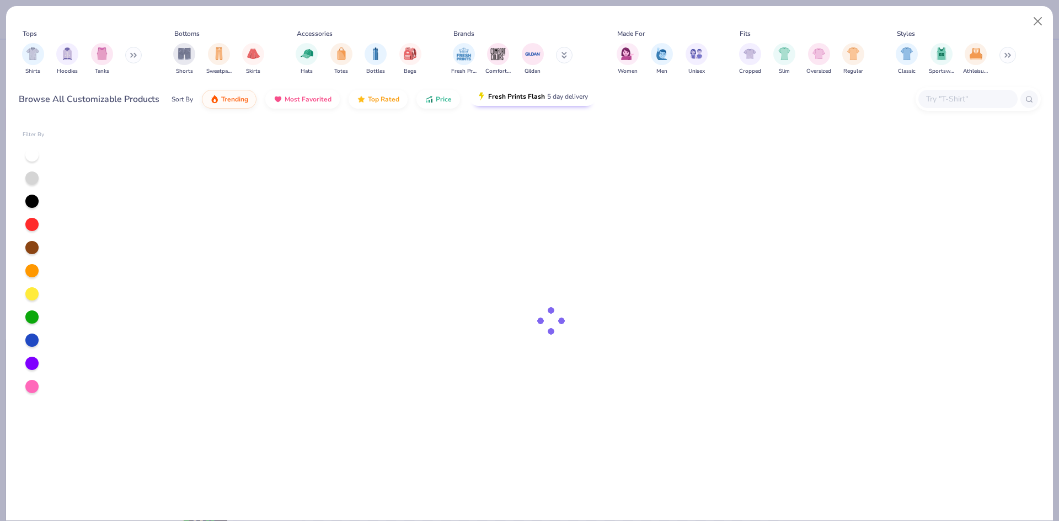
type textarea "x"
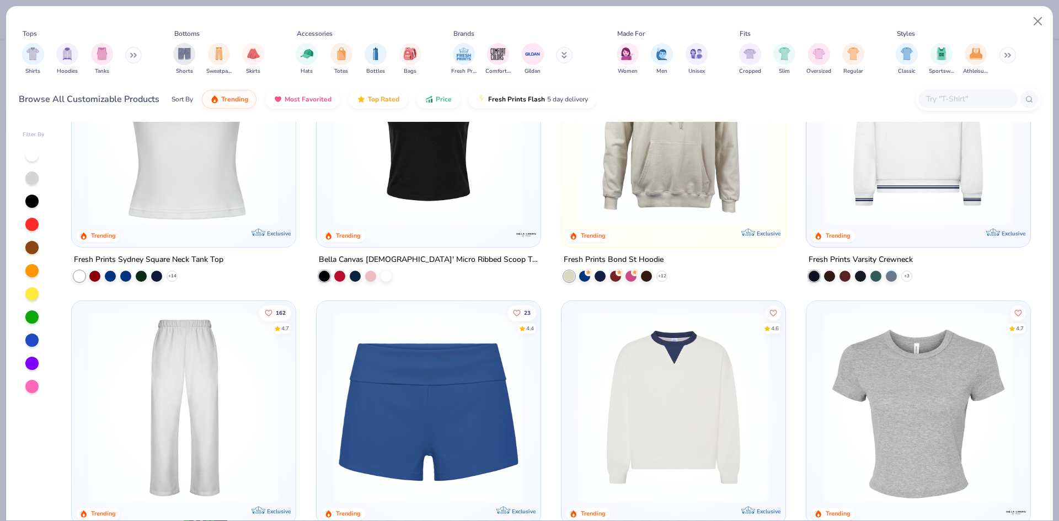
scroll to position [772, 0]
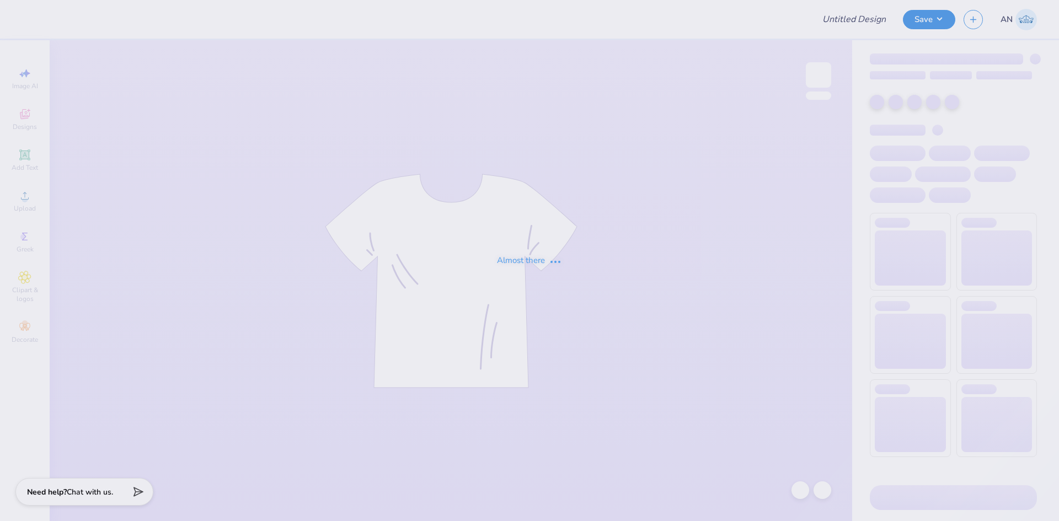
type input "APHI big little"
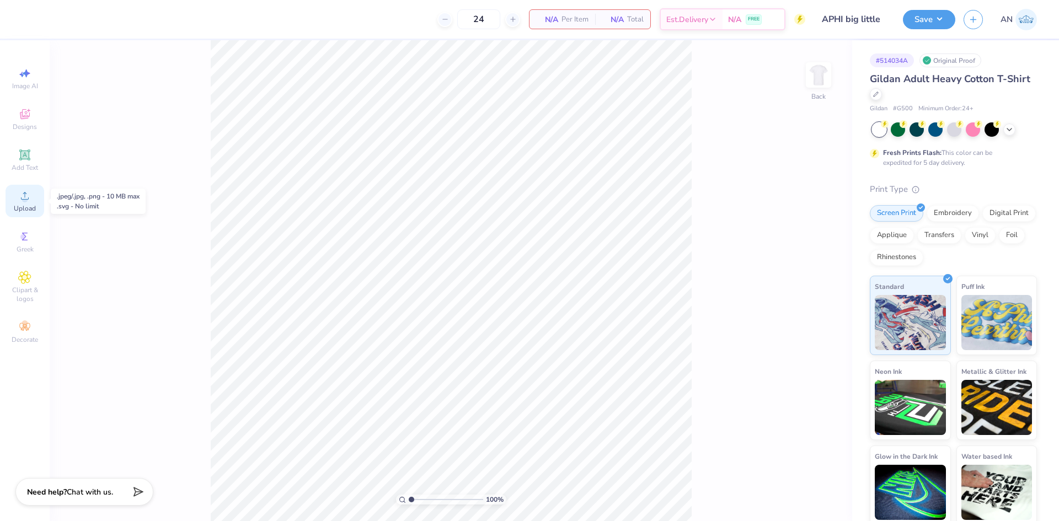
click at [33, 200] on div "Upload" at bounding box center [25, 201] width 39 height 33
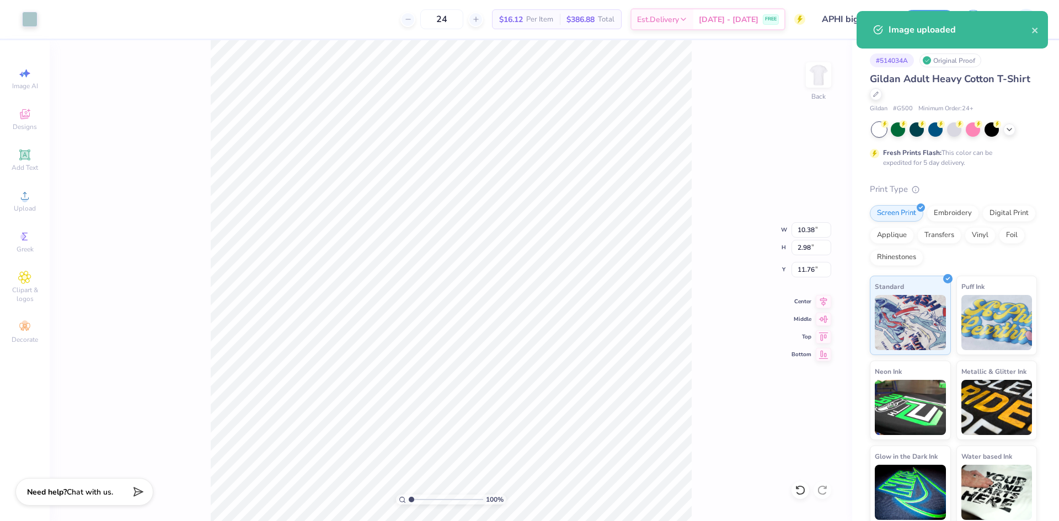
type input "3.90"
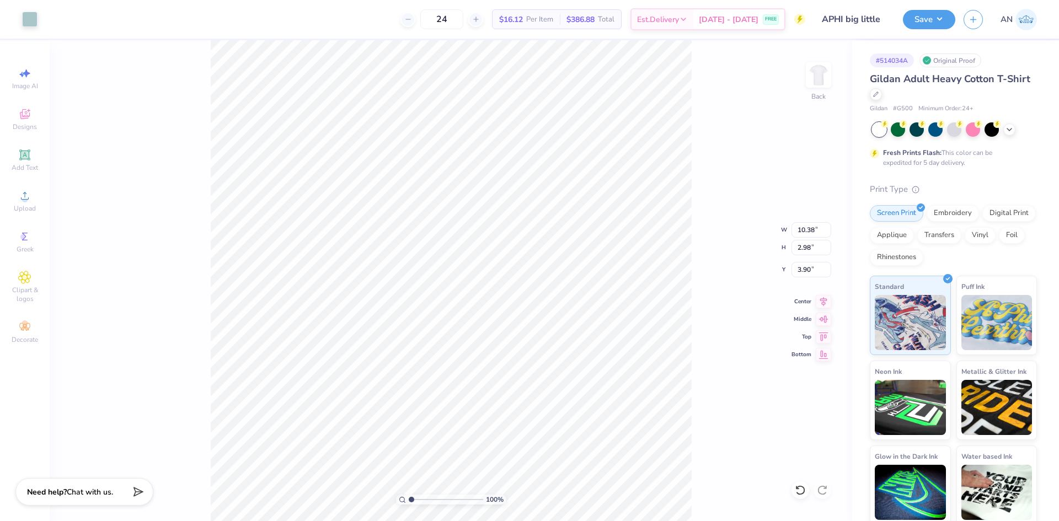
type input "4.29"
type input "1.23"
click at [33, 163] on div "Add Text" at bounding box center [25, 160] width 39 height 33
type input "6.00"
type input "1.74"
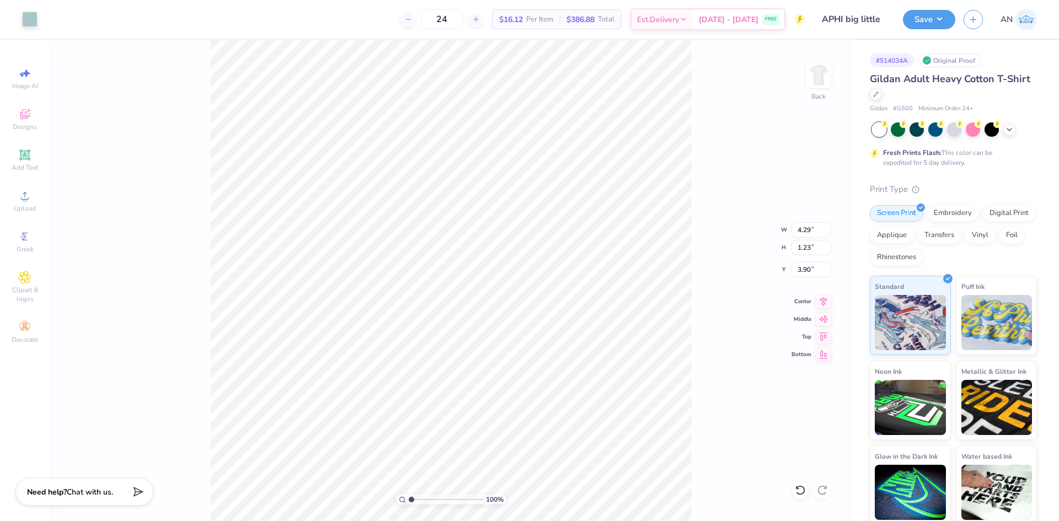
type input "12.38"
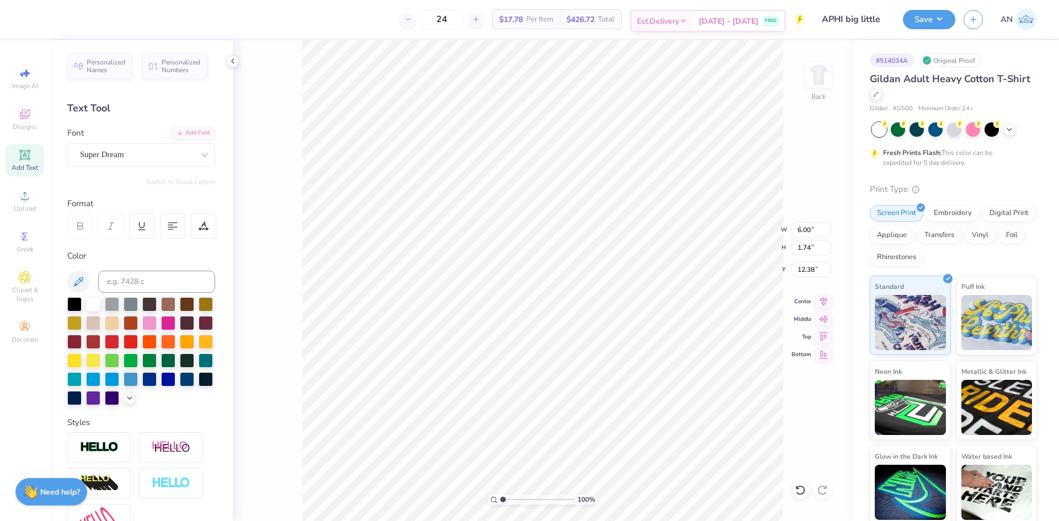
scroll to position [9, 4]
type textarea "I Love You So Big"
click at [122, 151] on div "Super Dream" at bounding box center [137, 154] width 116 height 17
type input "a"
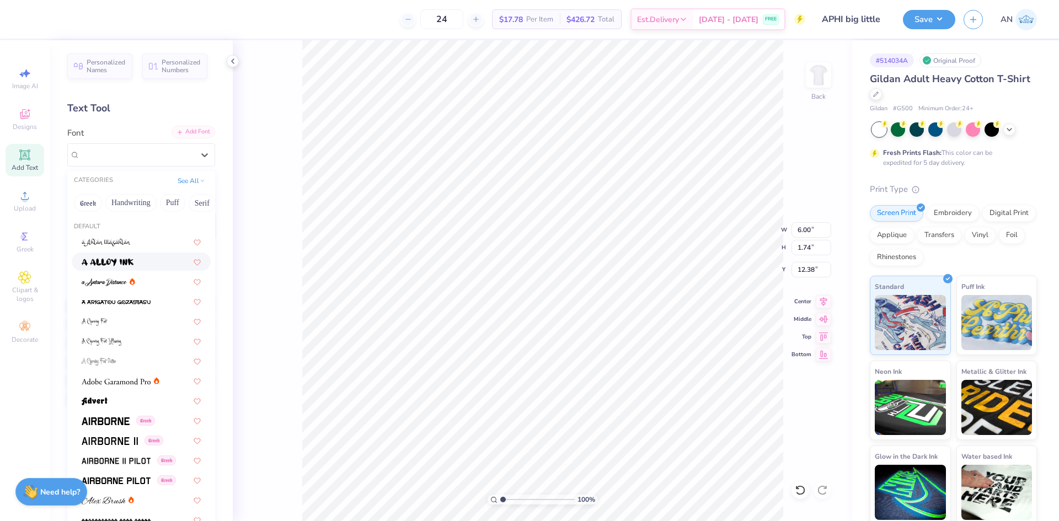
click at [194, 130] on div "Add Font" at bounding box center [194, 132] width 44 height 13
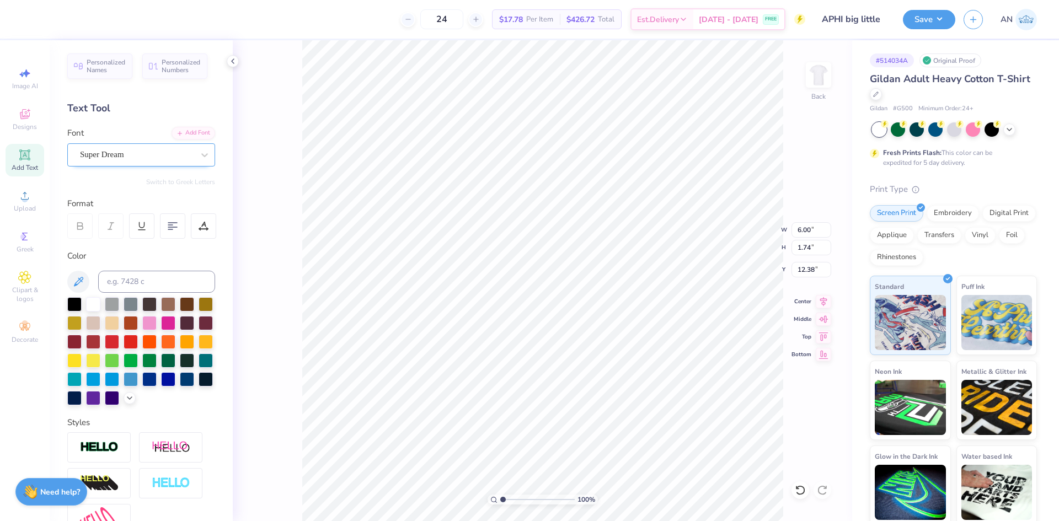
click at [154, 154] on div "Super Dream" at bounding box center [137, 154] width 116 height 17
click at [195, 135] on div "Add Font" at bounding box center [194, 132] width 44 height 13
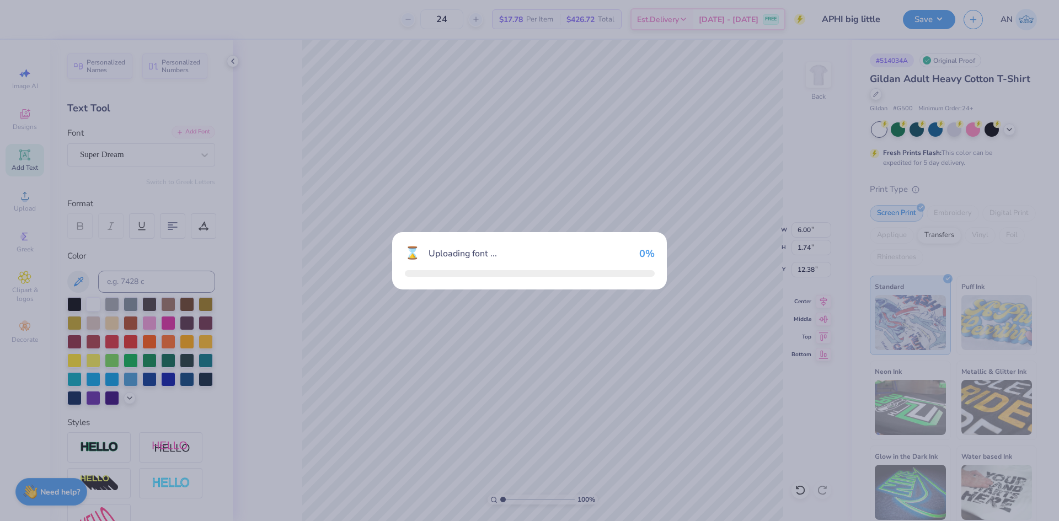
type input "15.02"
type input "1.76"
type input "12.37"
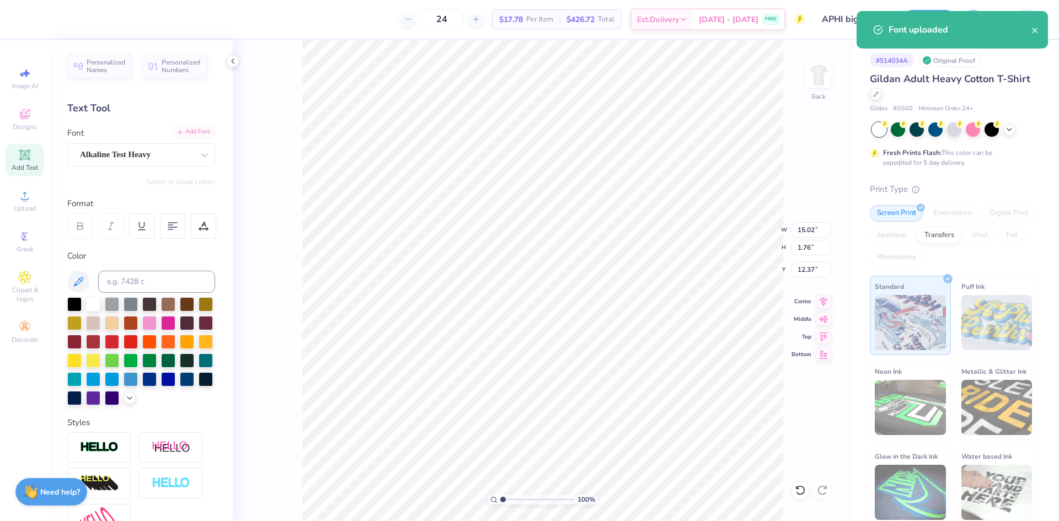
type input "2.30"
type input "12.10"
click at [1035, 27] on icon "close" at bounding box center [1036, 30] width 8 height 9
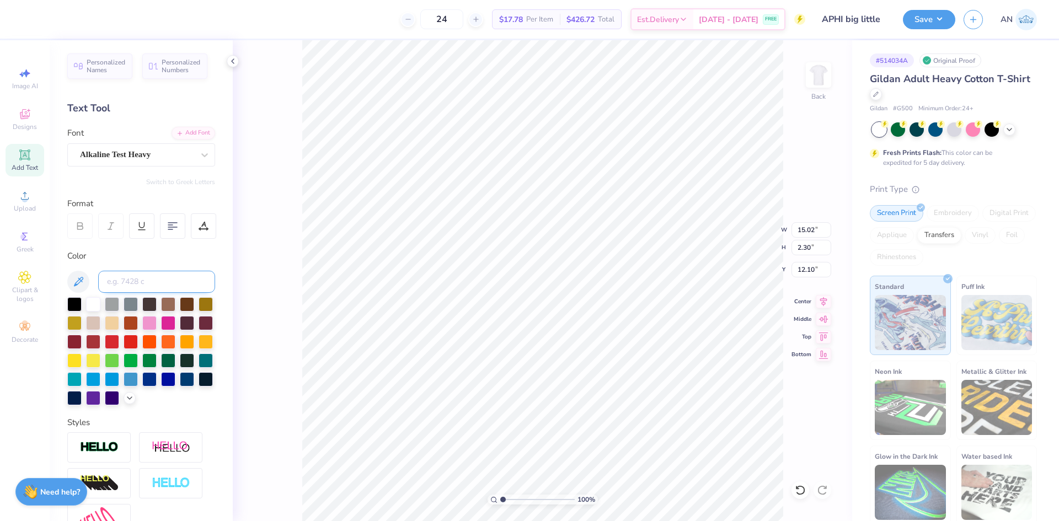
click at [130, 285] on input at bounding box center [156, 282] width 117 height 22
type input "5513"
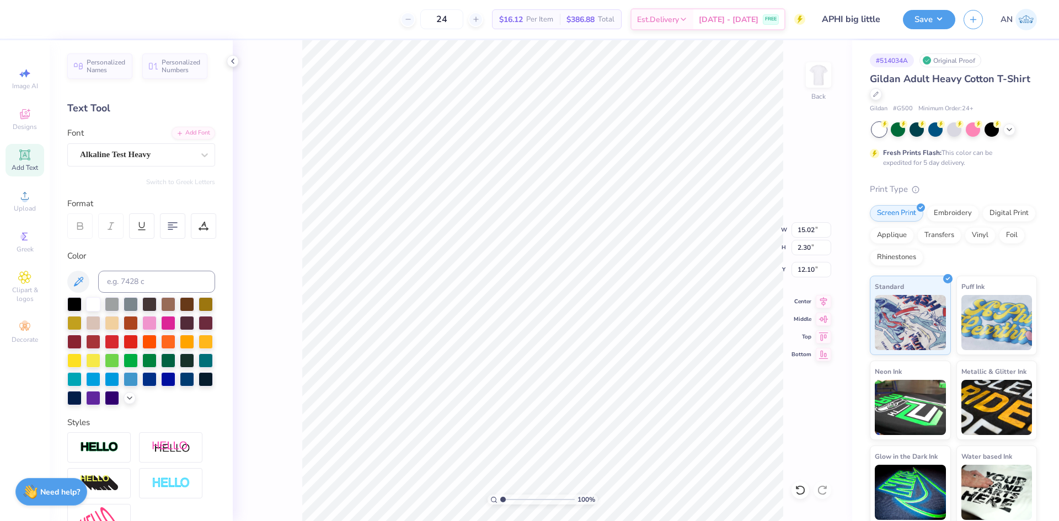
type input "4.23"
type input "0.65"
type input "5.13"
type input "2.22643191709162"
type input "3.11"
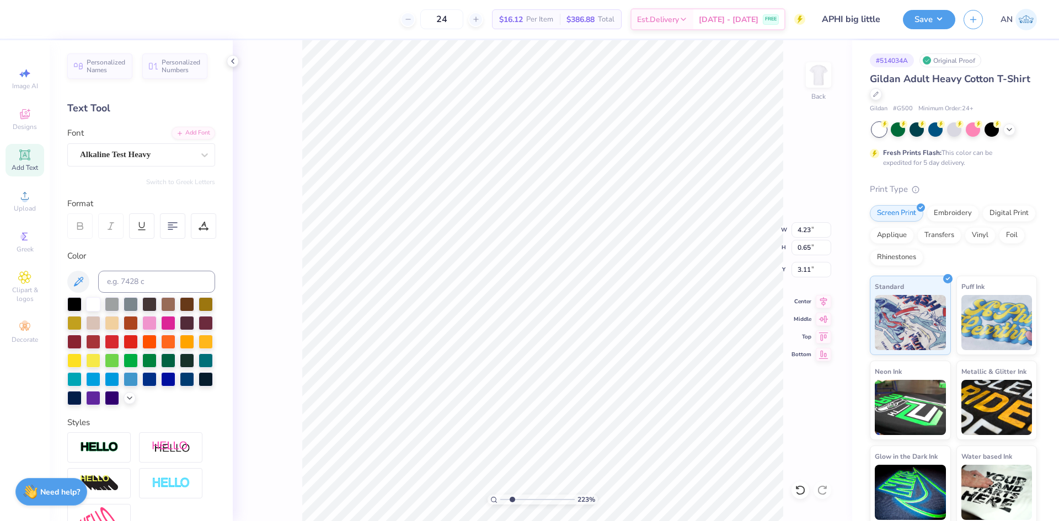
type input "2.22643191709162"
type input "2.71"
type input "0.41"
type input "3.34"
type input "2.22643191709162"
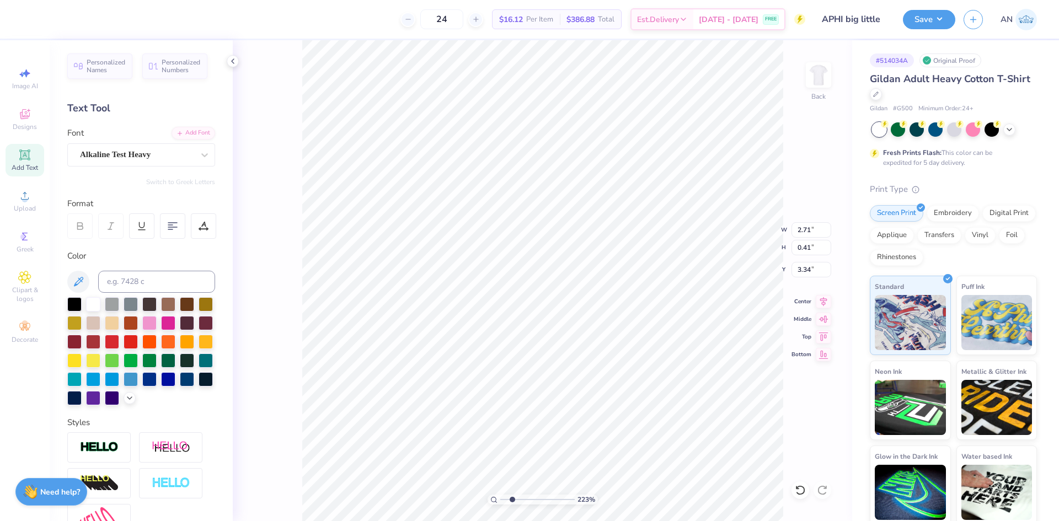
type input "3.38"
type input "2.22643191709162"
type input "5.40"
type input "2.22643191709162"
type input "3.28"
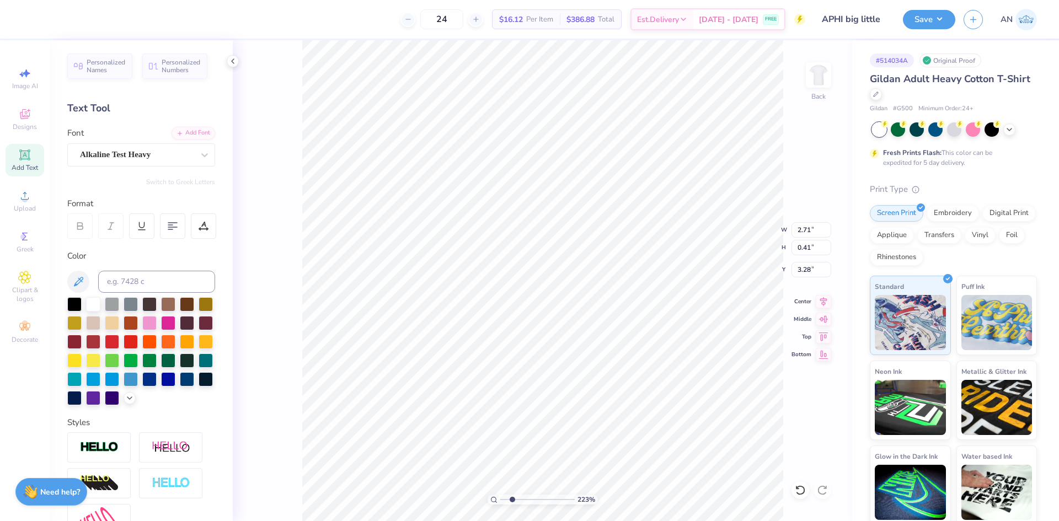
type input "2.22643191709162"
type input "2.58"
type input "0.93"
type input "3.03"
type input "2.22643191709162"
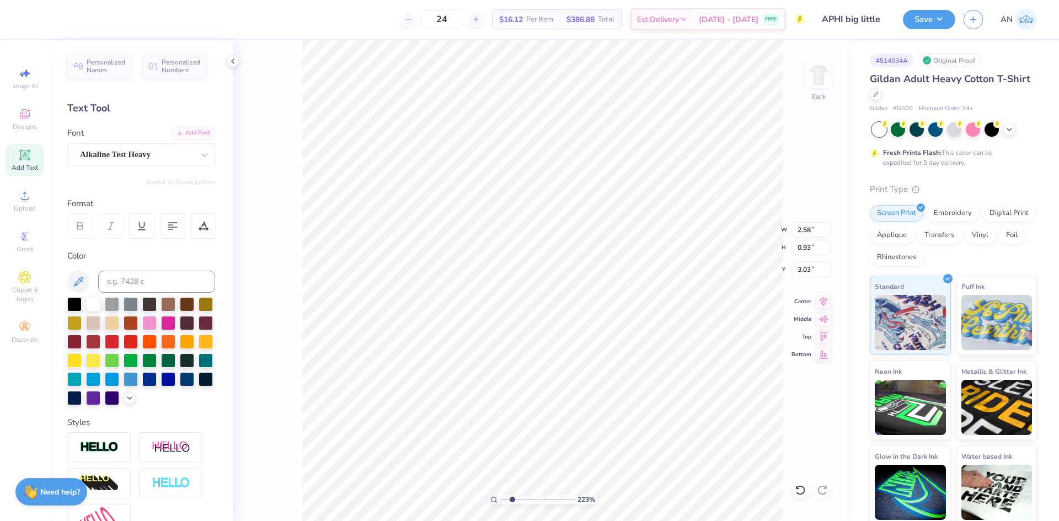
type input "4.81"
type input "2.22643191709162"
type input "3.48"
type input "2.22643191709162"
type input "2.71"
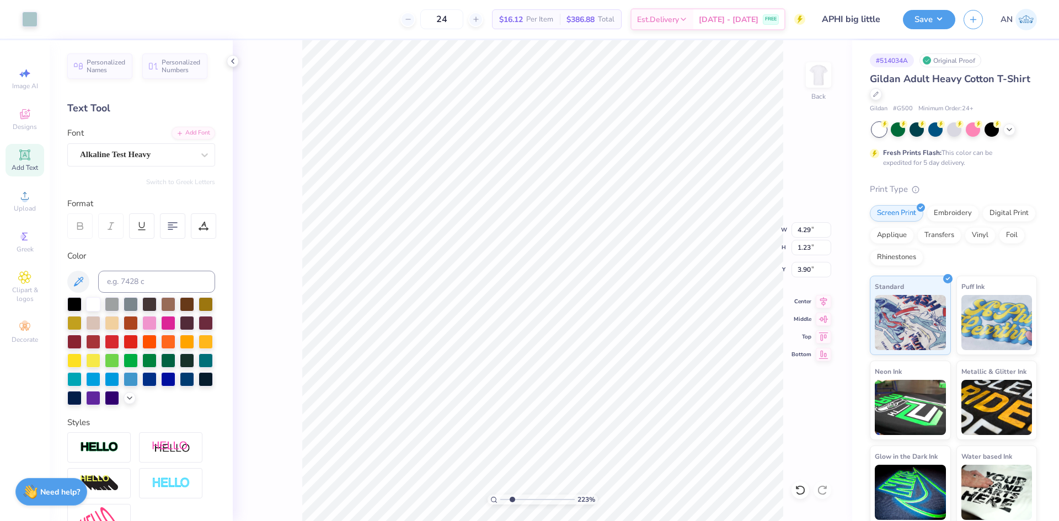
type input "0.41"
type input "3.48"
type input "1.49212329151837"
type input "4.73"
type input "1.82"
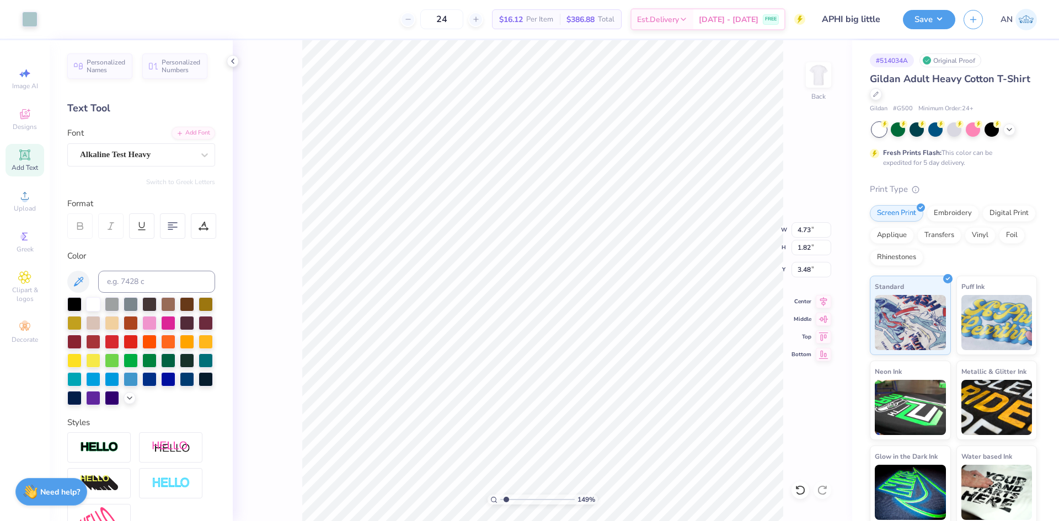
type input "1.49212329151837"
type input "3.00"
type input "1"
click at [814, 76] on img at bounding box center [819, 75] width 44 height 44
click at [25, 193] on icon at bounding box center [25, 196] width 8 height 8
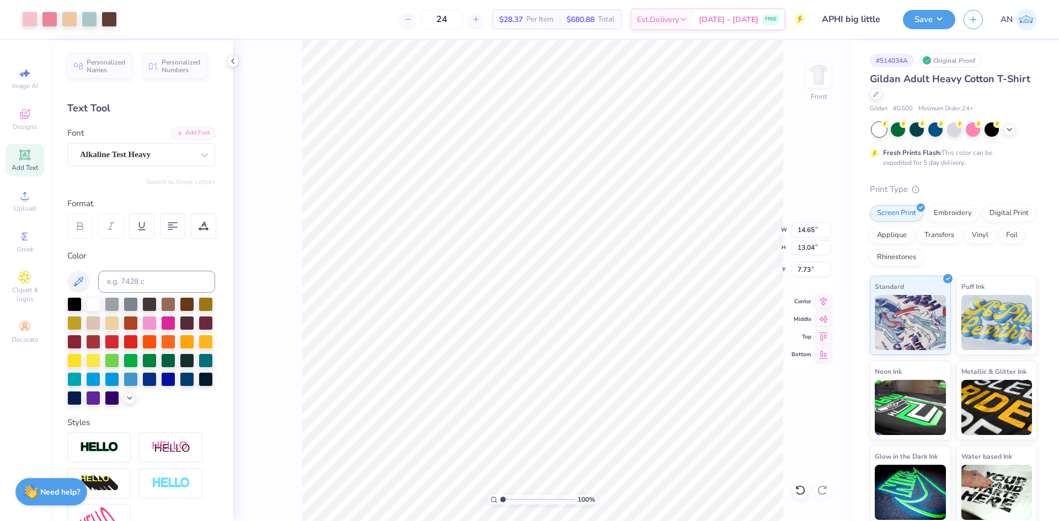
type input "11.98"
type input "10.66"
type input "2.81"
type input "3.00"
type input "1"
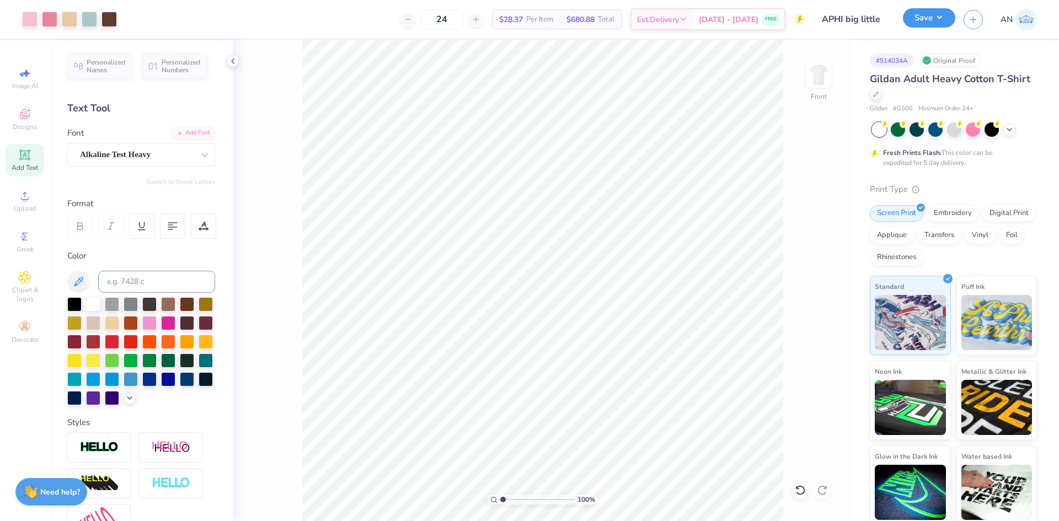
click at [949, 23] on button "Save" at bounding box center [929, 17] width 52 height 19
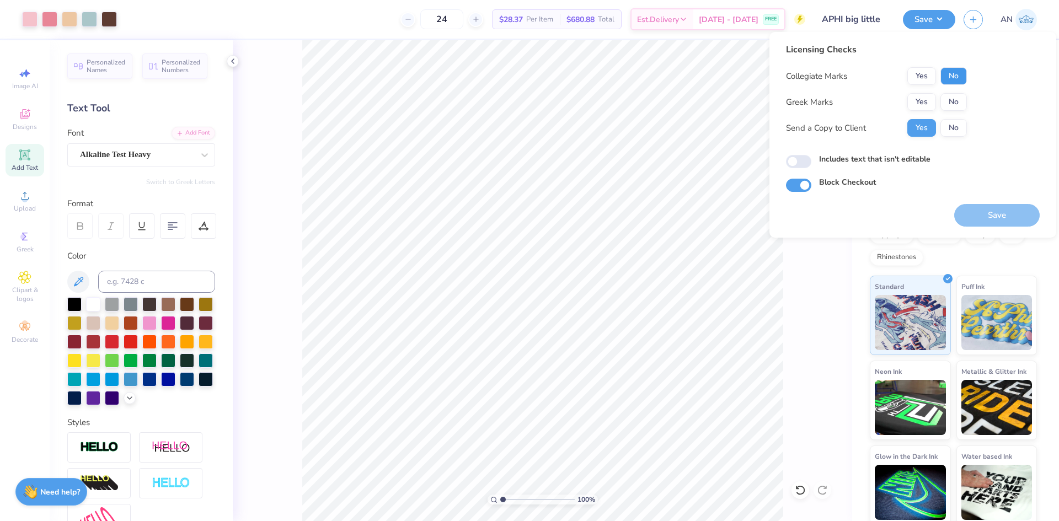
click at [956, 76] on button "No" at bounding box center [954, 76] width 26 height 18
click at [925, 101] on button "Yes" at bounding box center [922, 102] width 29 height 18
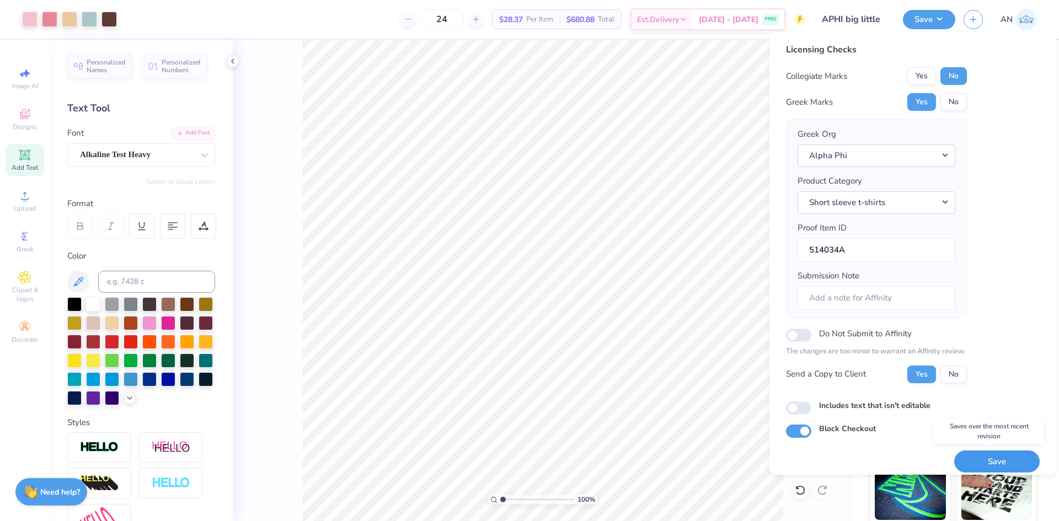
click at [966, 459] on button "Save" at bounding box center [998, 462] width 86 height 23
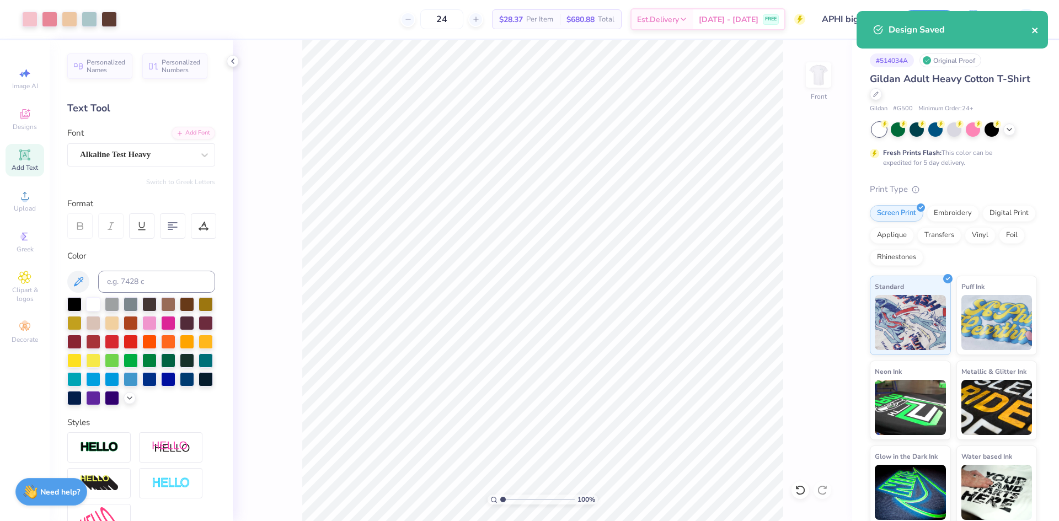
click at [1033, 29] on icon "close" at bounding box center [1035, 31] width 6 height 6
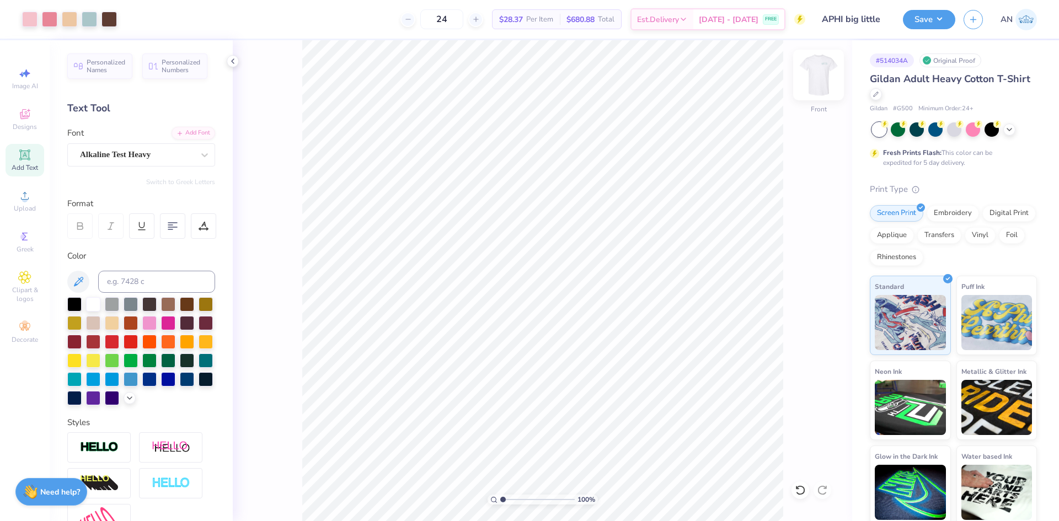
click at [825, 77] on img at bounding box center [819, 75] width 44 height 44
click at [33, 204] on span "Upload" at bounding box center [25, 208] width 22 height 9
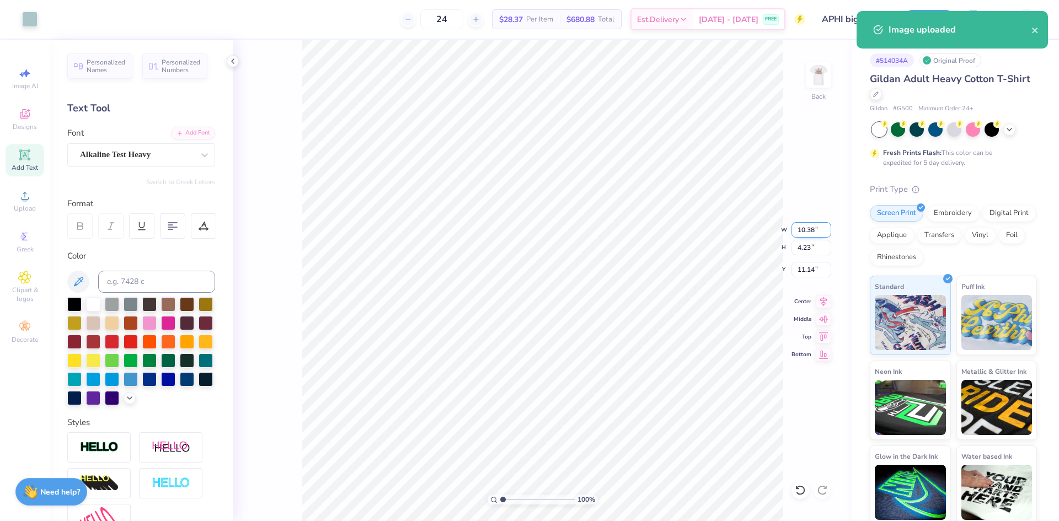
click at [807, 235] on input "10.38" at bounding box center [812, 229] width 40 height 15
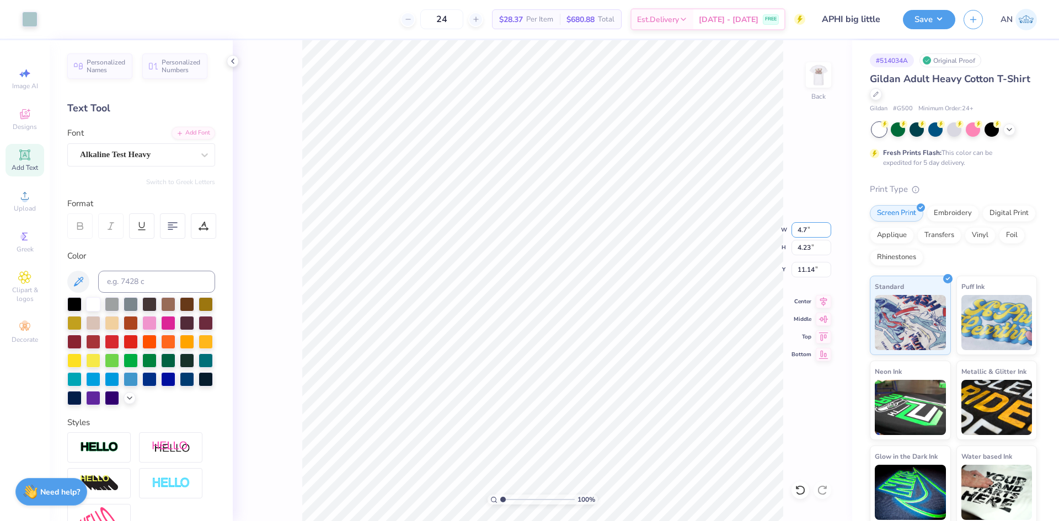
type input "4.70"
type input "1.91"
type input "3.00"
click at [942, 18] on button "Save" at bounding box center [929, 17] width 52 height 19
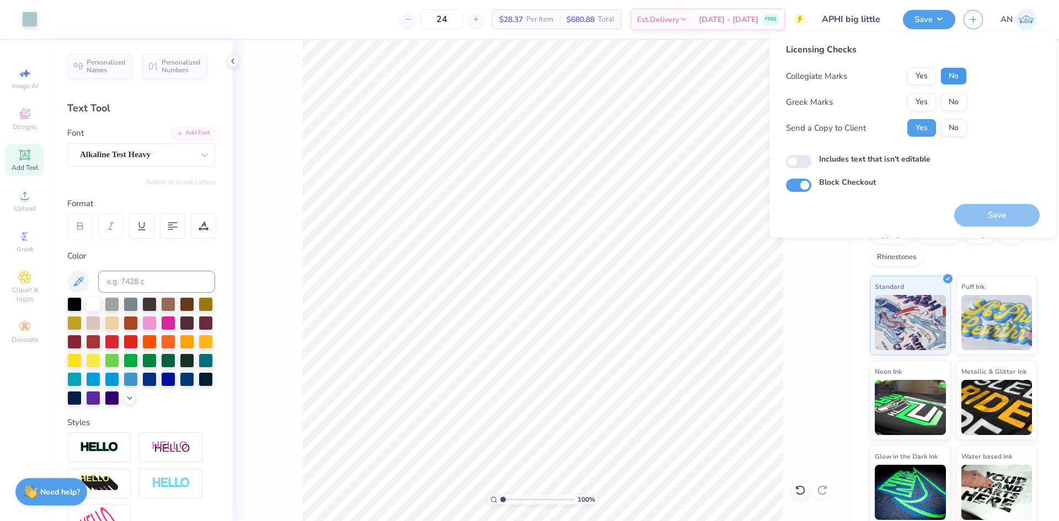
click at [960, 67] on button "No" at bounding box center [954, 76] width 26 height 18
click at [950, 99] on button "No" at bounding box center [954, 102] width 26 height 18
click at [935, 104] on button "Yes" at bounding box center [922, 102] width 29 height 18
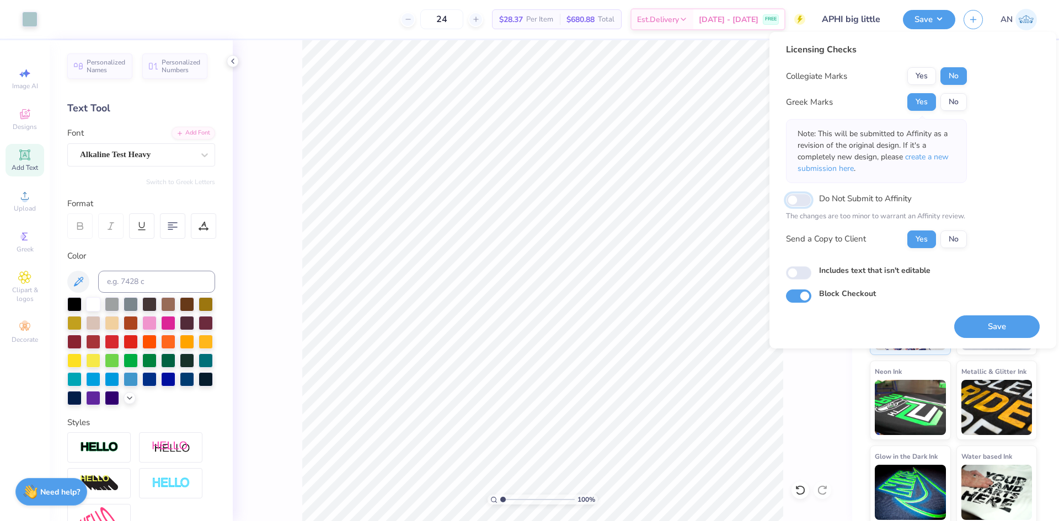
click at [802, 200] on input "Do Not Submit to Affinity" at bounding box center [798, 200] width 25 height 13
checkbox input "true"
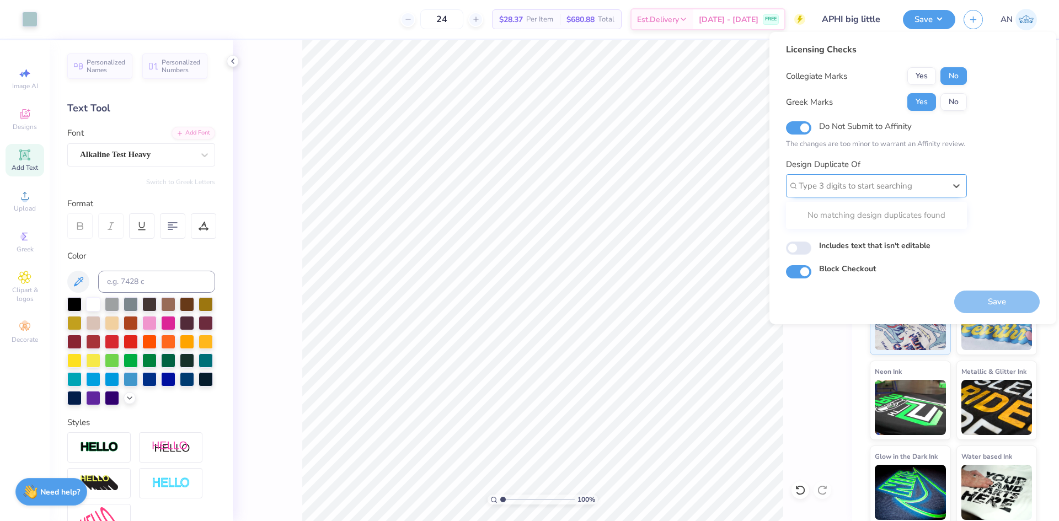
click at [903, 185] on div at bounding box center [872, 186] width 147 height 15
click at [911, 185] on div at bounding box center [872, 186] width 147 height 15
type input "514034a"
click at [983, 216] on div "Licensing Checks Collegiate Marks Yes No Greek Marks Yes No Do Not Submit to Af…" at bounding box center [913, 161] width 254 height 236
click at [809, 249] on input "Includes text that isn't editable" at bounding box center [798, 248] width 25 height 13
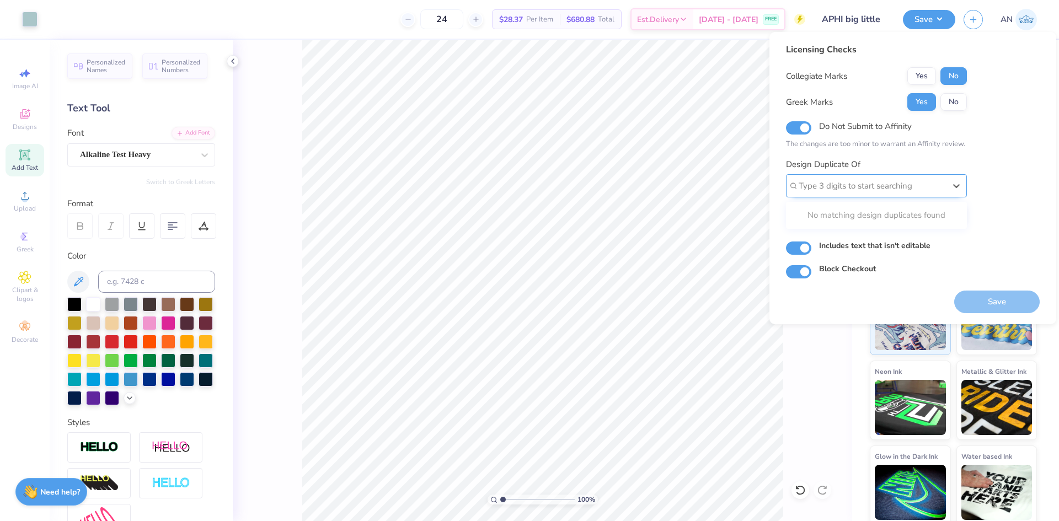
click at [924, 187] on div at bounding box center [872, 186] width 147 height 15
click at [979, 185] on div "Licensing Checks Collegiate Marks Yes No Greek Marks Yes No Do Not Submit to Af…" at bounding box center [913, 161] width 254 height 236
click at [952, 185] on icon at bounding box center [956, 185] width 11 height 11
click at [972, 181] on div "Licensing Checks Collegiate Marks Yes No Greek Marks Yes No Do Not Submit to Af…" at bounding box center [913, 161] width 254 height 236
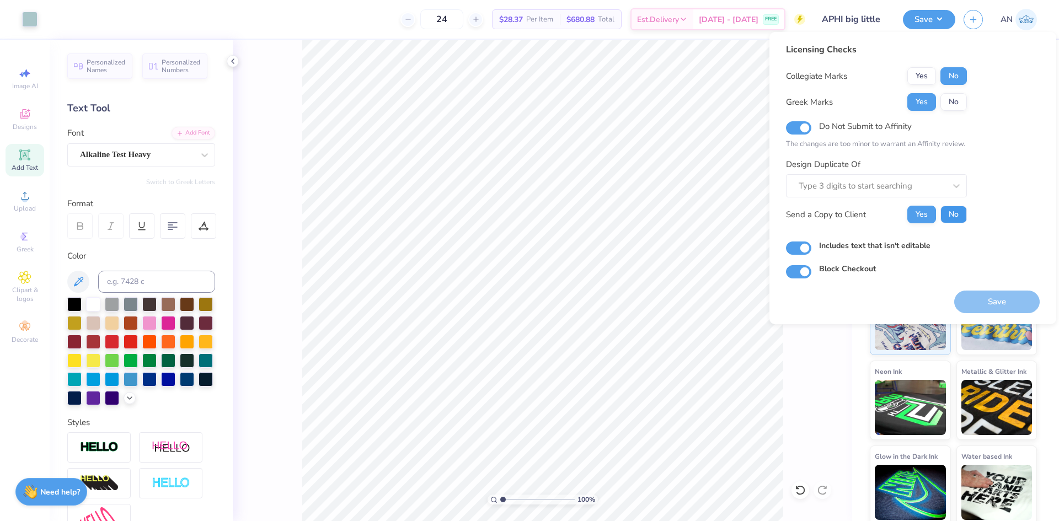
click at [951, 221] on button "No" at bounding box center [954, 215] width 26 height 18
click at [928, 190] on div at bounding box center [872, 186] width 147 height 15
click at [941, 214] on div "No matching design duplicates found" at bounding box center [876, 216] width 181 height 22
click at [999, 191] on div "Licensing Checks Collegiate Marks Yes No Greek Marks Yes No Do Not Submit to Af…" at bounding box center [913, 161] width 254 height 236
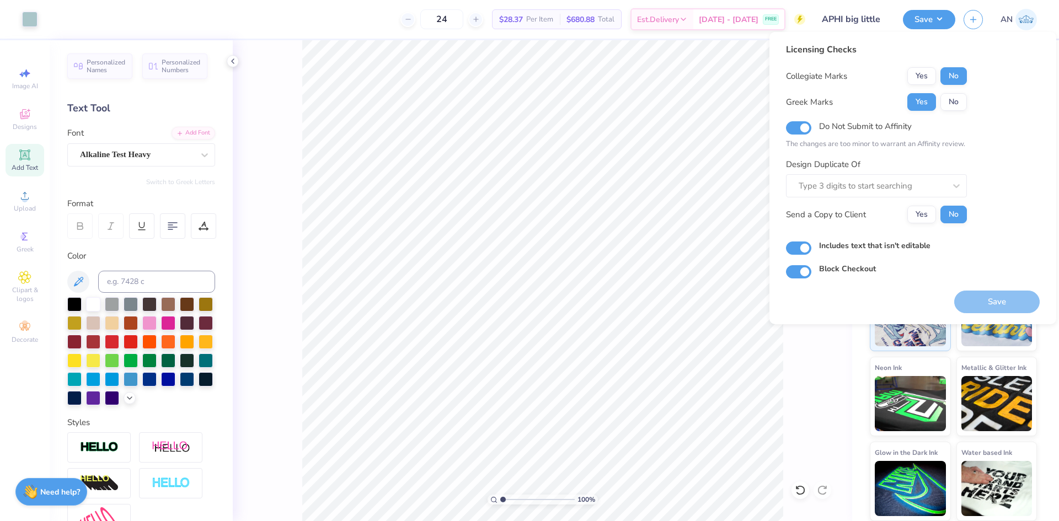
click at [987, 303] on div "Save" at bounding box center [998, 302] width 86 height 23
click at [987, 305] on div "Save" at bounding box center [998, 302] width 86 height 23
click at [928, 214] on button "Yes" at bounding box center [922, 215] width 29 height 18
click at [951, 216] on button "No" at bounding box center [954, 215] width 26 height 18
click at [809, 249] on input "Includes text that isn't editable" at bounding box center [798, 248] width 25 height 13
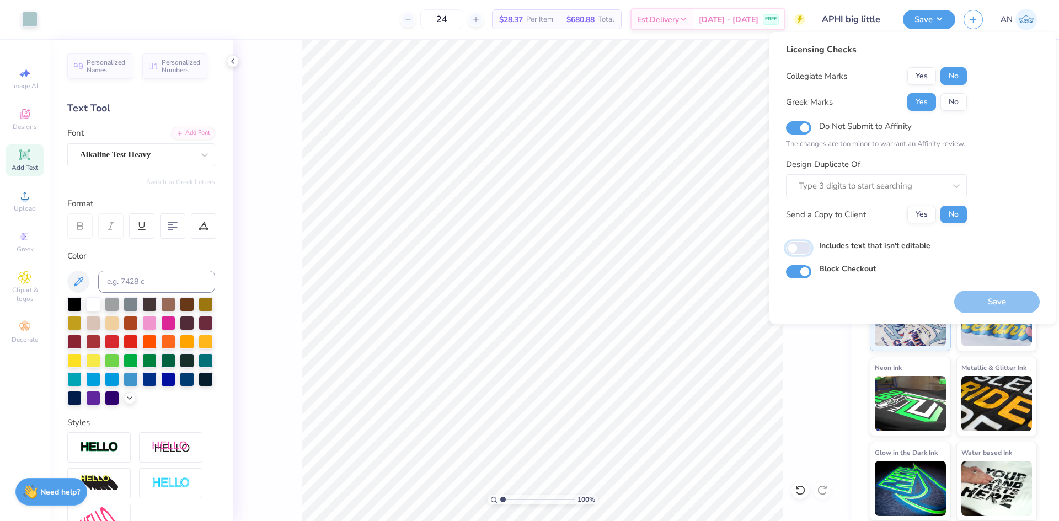
checkbox input "false"
click at [806, 271] on input "Block Checkout" at bounding box center [798, 271] width 25 height 13
checkbox input "true"
click at [799, 248] on input "Includes text that isn't editable" at bounding box center [798, 248] width 25 height 13
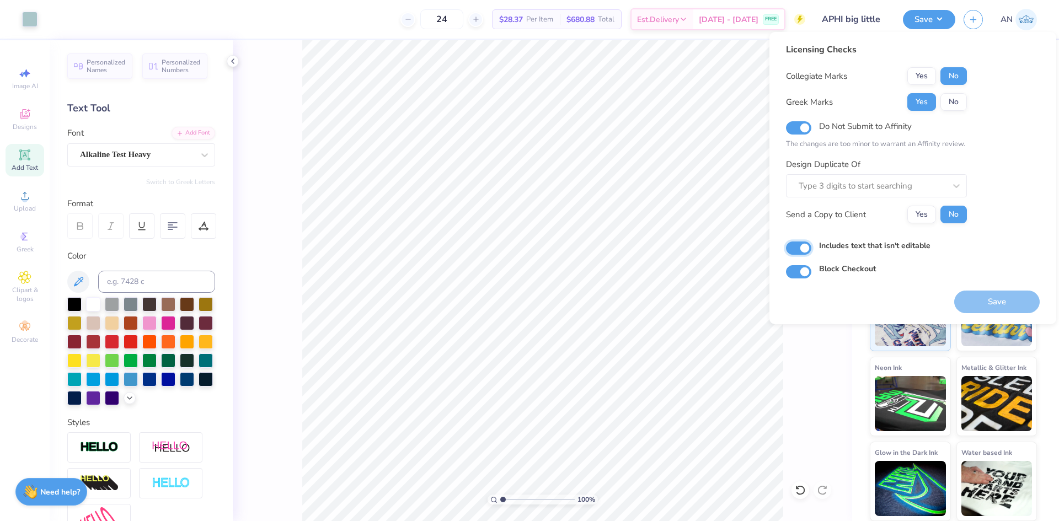
checkbox input "true"
click at [890, 189] on div at bounding box center [872, 186] width 147 height 15
type input "n"
click at [988, 196] on div "Licensing Checks Collegiate Marks Yes No Greek Marks Yes No Do Not Submit to Af…" at bounding box center [913, 161] width 254 height 236
click at [801, 132] on input "Do Not Submit to Affinity" at bounding box center [798, 127] width 25 height 13
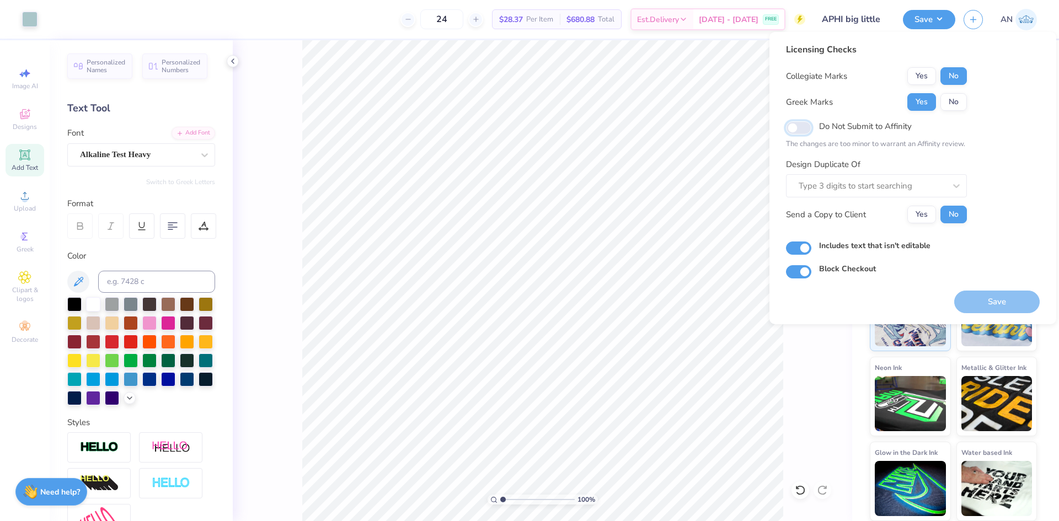
checkbox input "false"
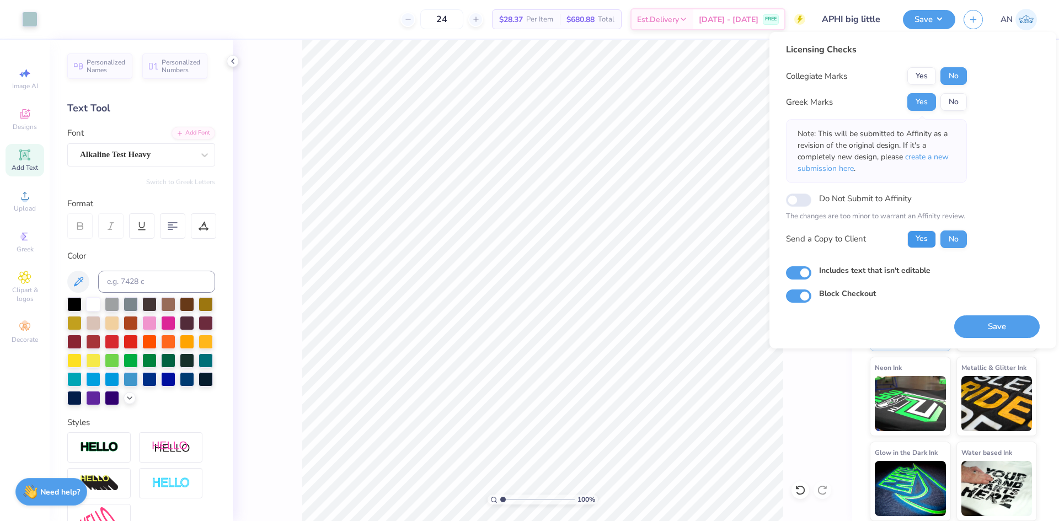
click at [924, 242] on button "Yes" at bounding box center [922, 240] width 29 height 18
click at [997, 327] on button "Save" at bounding box center [998, 327] width 86 height 23
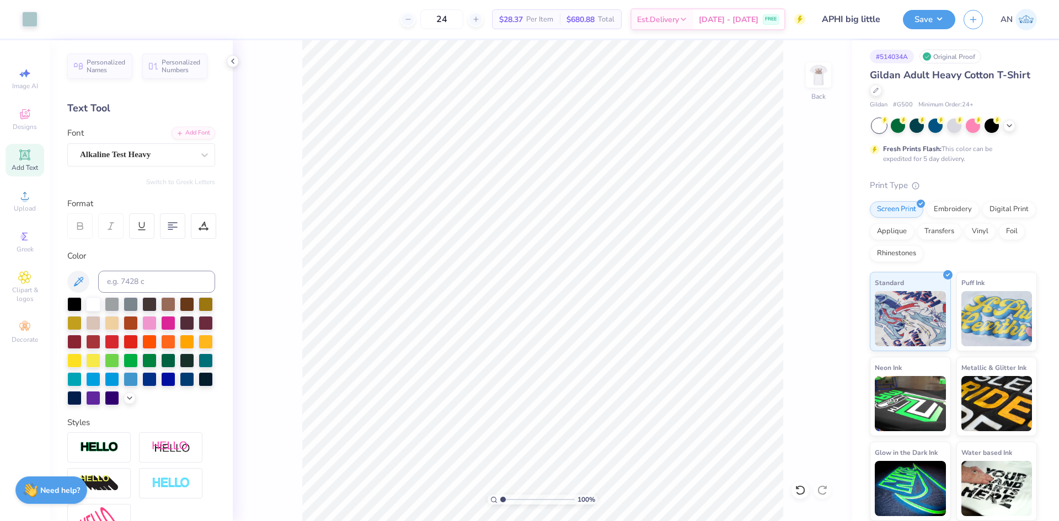
click at [59, 489] on strong "Need help?" at bounding box center [60, 491] width 40 height 10
